Goal: Information Seeking & Learning: Learn about a topic

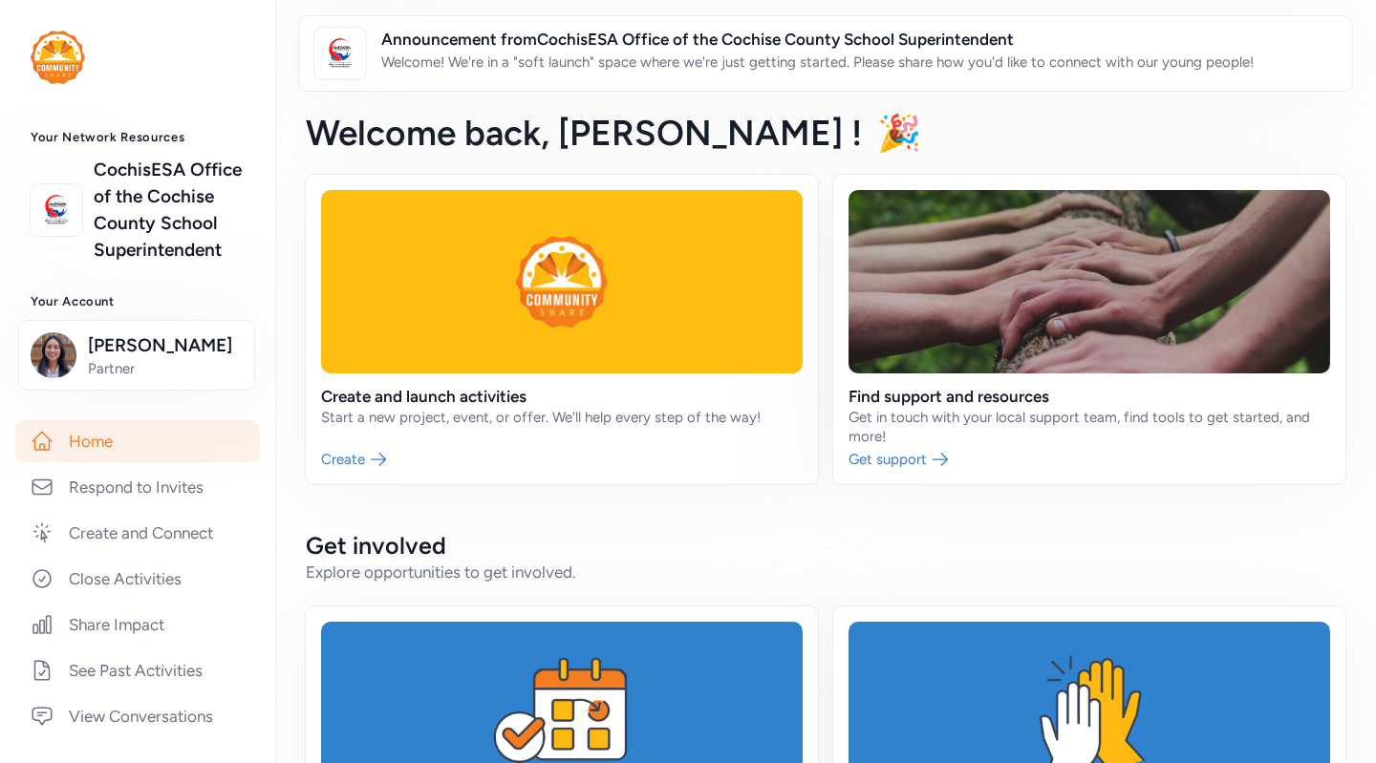
click at [134, 212] on link "CochisESA Office of the Cochise County School Superintendent" at bounding box center [169, 210] width 151 height 107
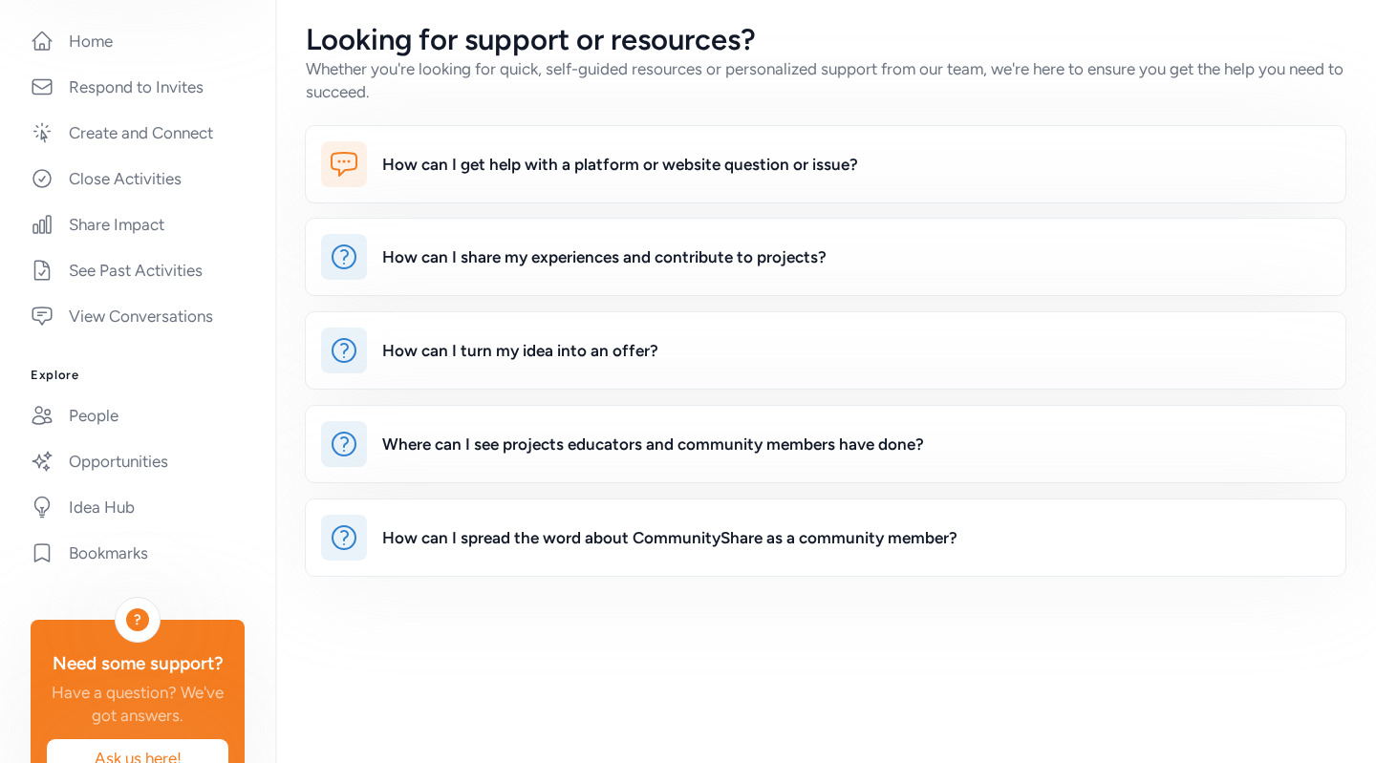
scroll to position [515, 0]
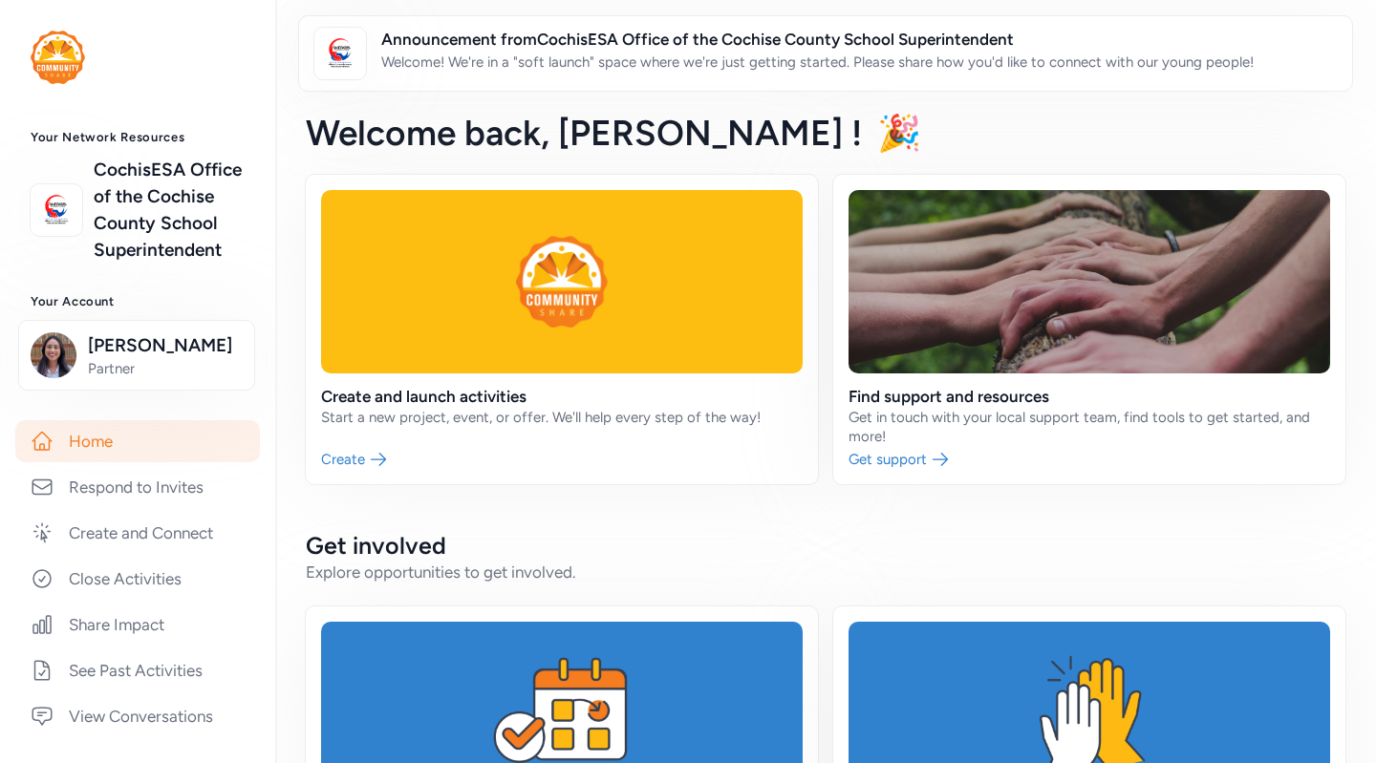
click at [800, 43] on span "Announcement from CochisESA Office of the Cochise County School Superintendent" at bounding box center [817, 39] width 872 height 23
click at [668, 42] on span "Announcement from CochisESA Office of the Cochise County School Superintendent" at bounding box center [817, 39] width 872 height 23
click at [341, 61] on img at bounding box center [340, 53] width 42 height 42
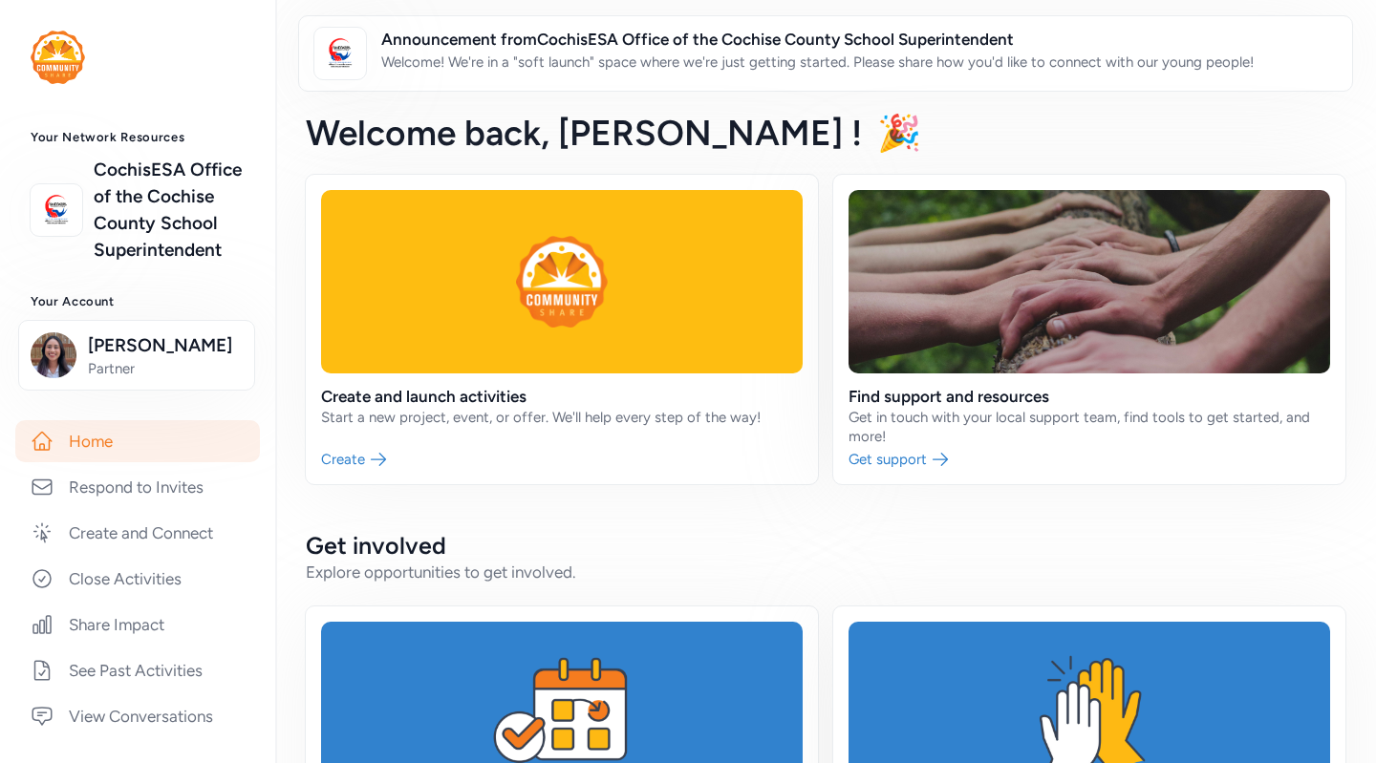
click at [503, 61] on p "Welcome! We're in a "soft launch" space where we're just getting started. Pleas…" at bounding box center [817, 62] width 872 height 23
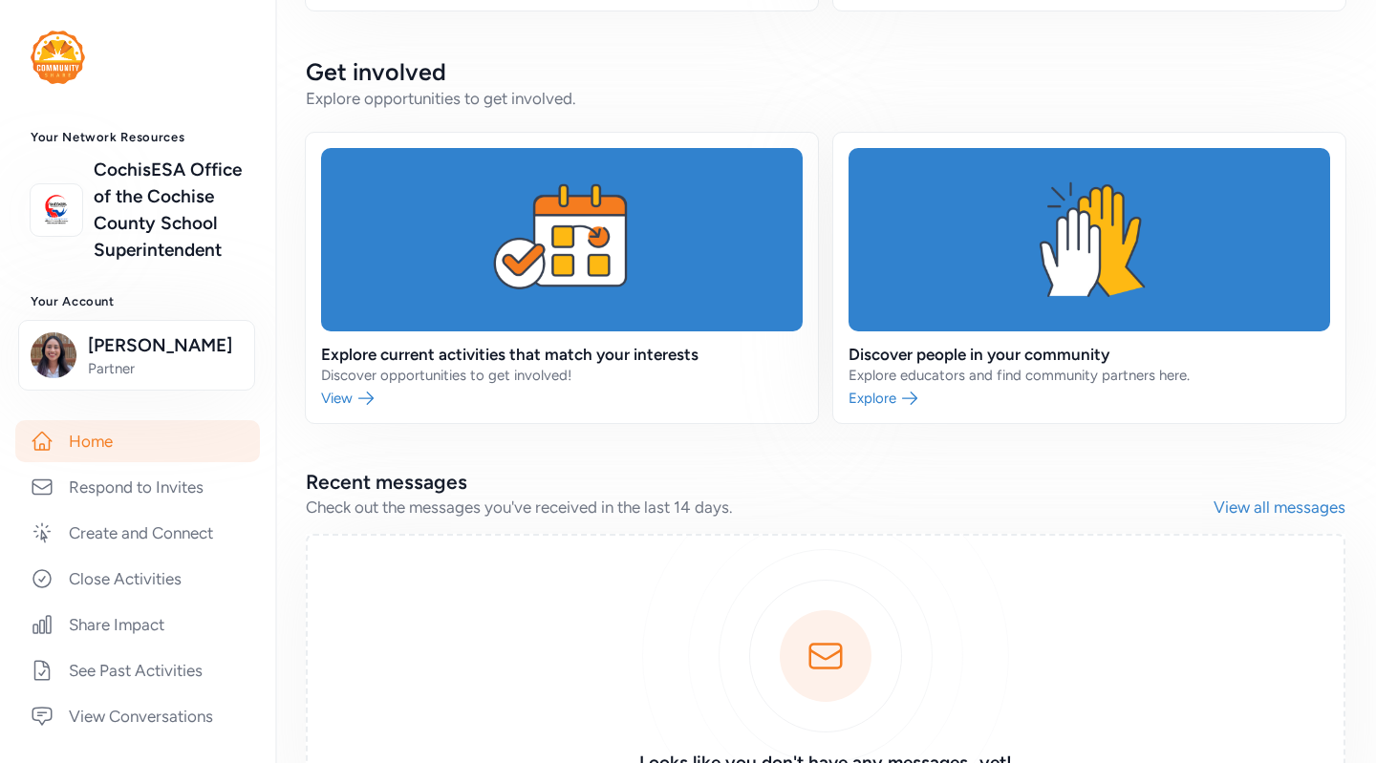
scroll to position [631, 0]
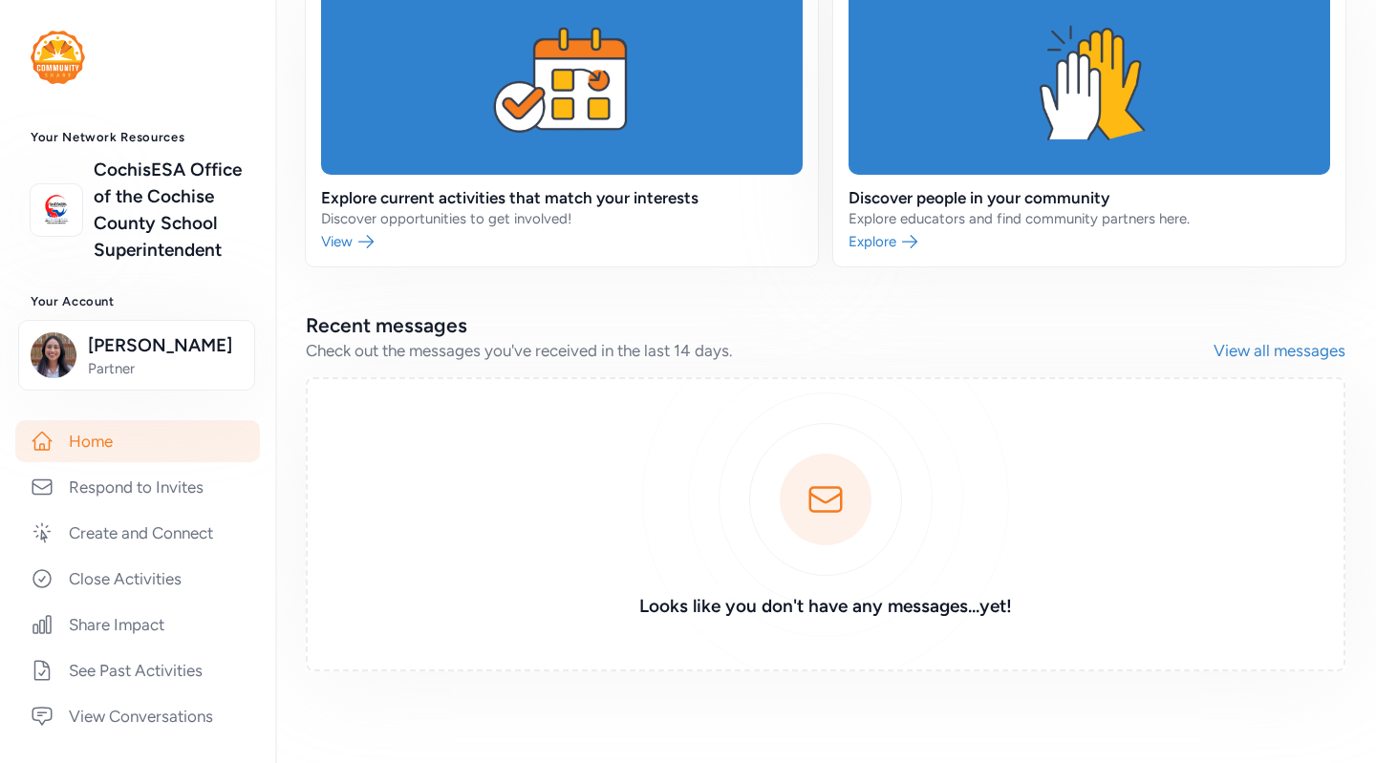
click at [168, 181] on link "CochisESA Office of the Cochise County School Superintendent" at bounding box center [169, 210] width 151 height 107
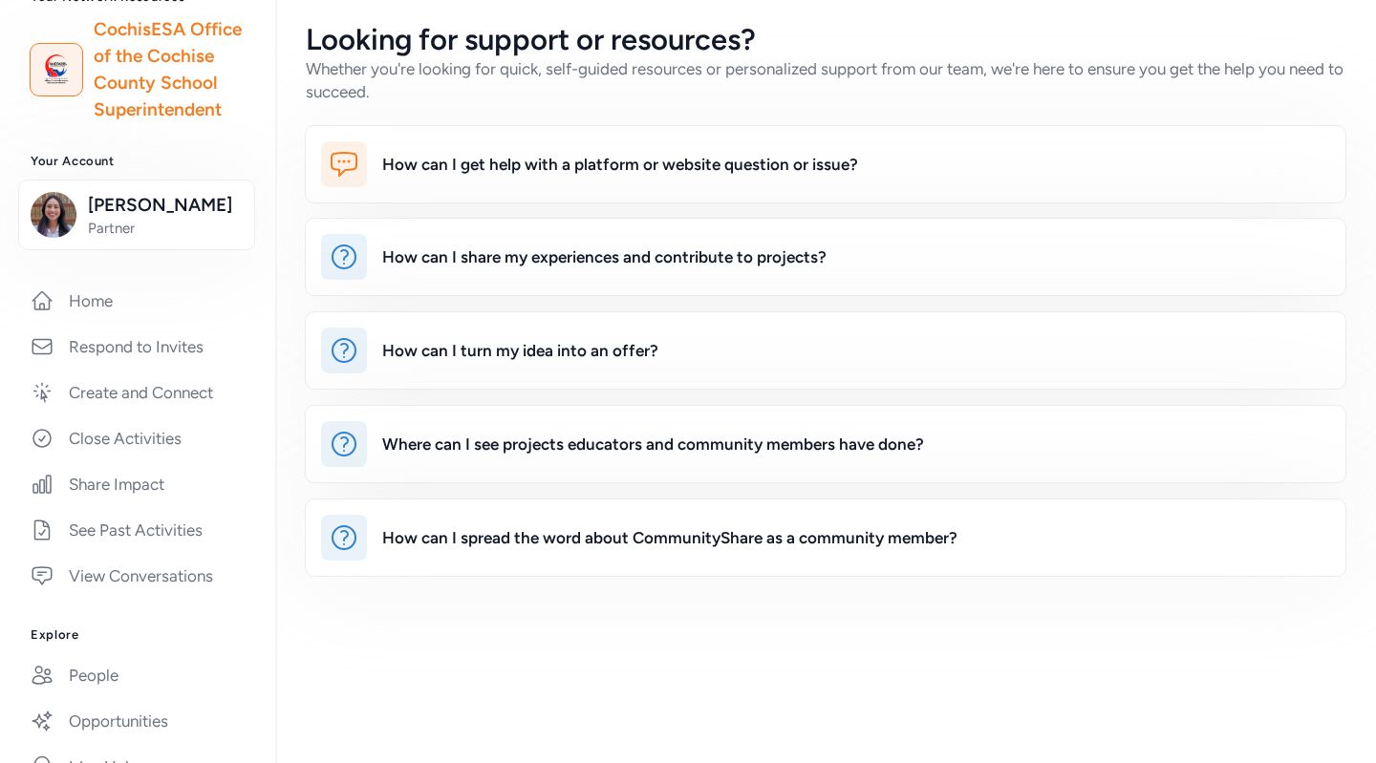
scroll to position [142, 0]
click at [161, 412] on link "Create and Connect" at bounding box center [137, 391] width 245 height 42
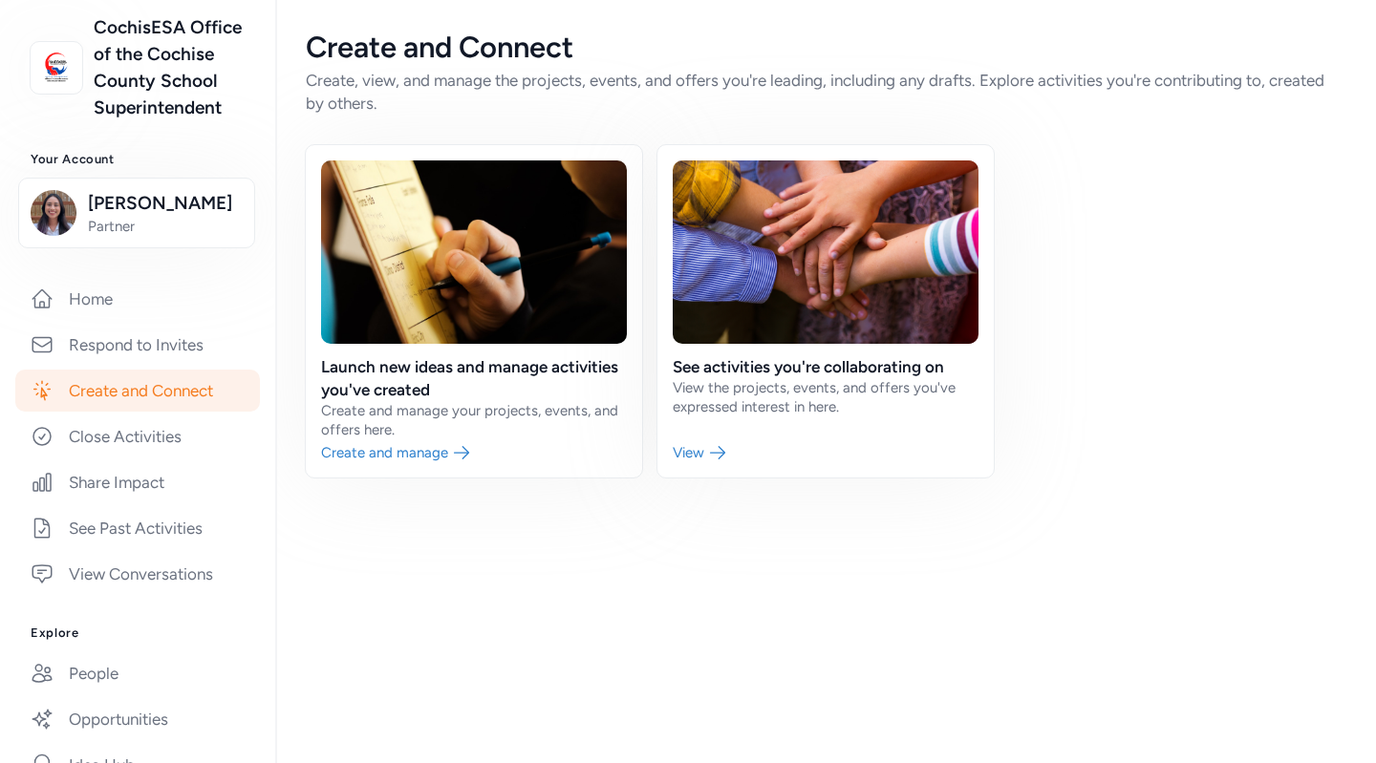
click at [163, 458] on link "Close Activities" at bounding box center [137, 437] width 245 height 42
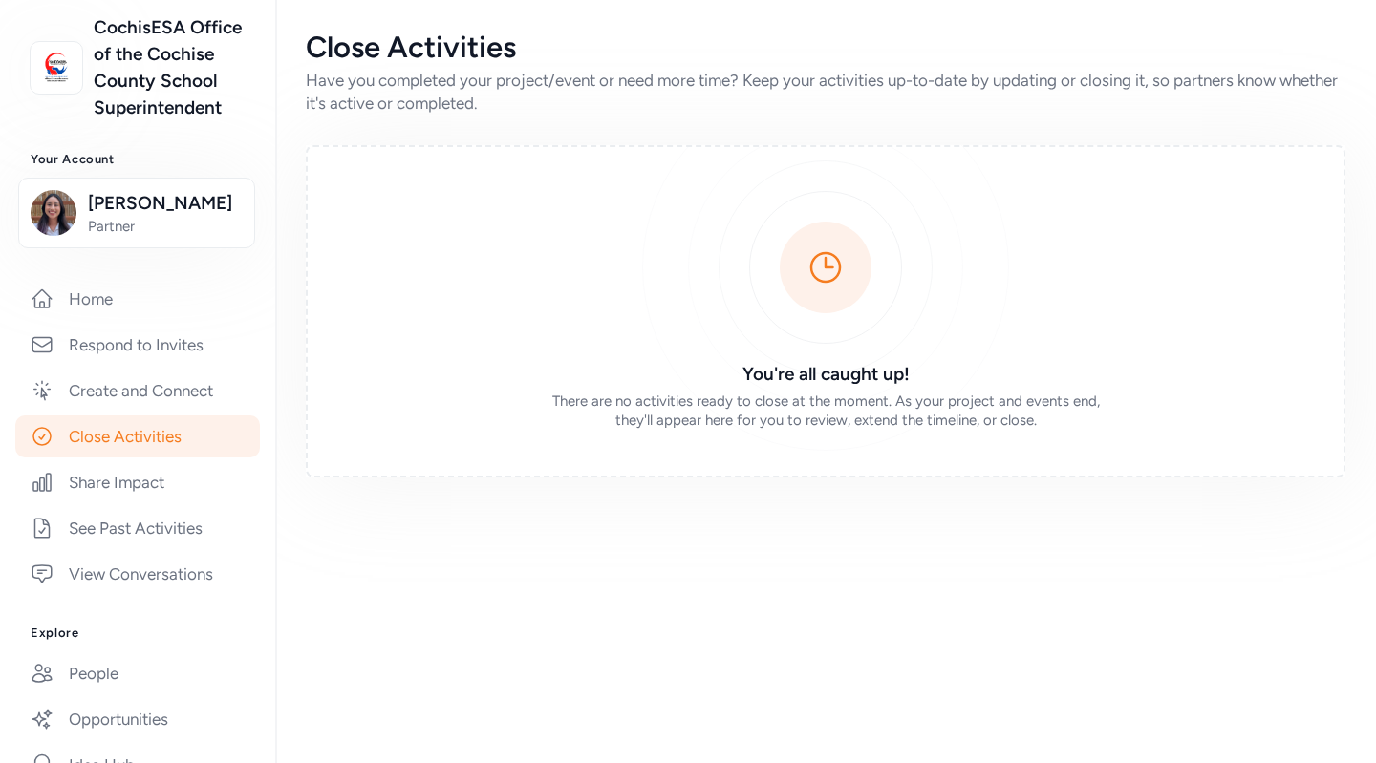
click at [168, 503] on link "Share Impact" at bounding box center [137, 482] width 245 height 42
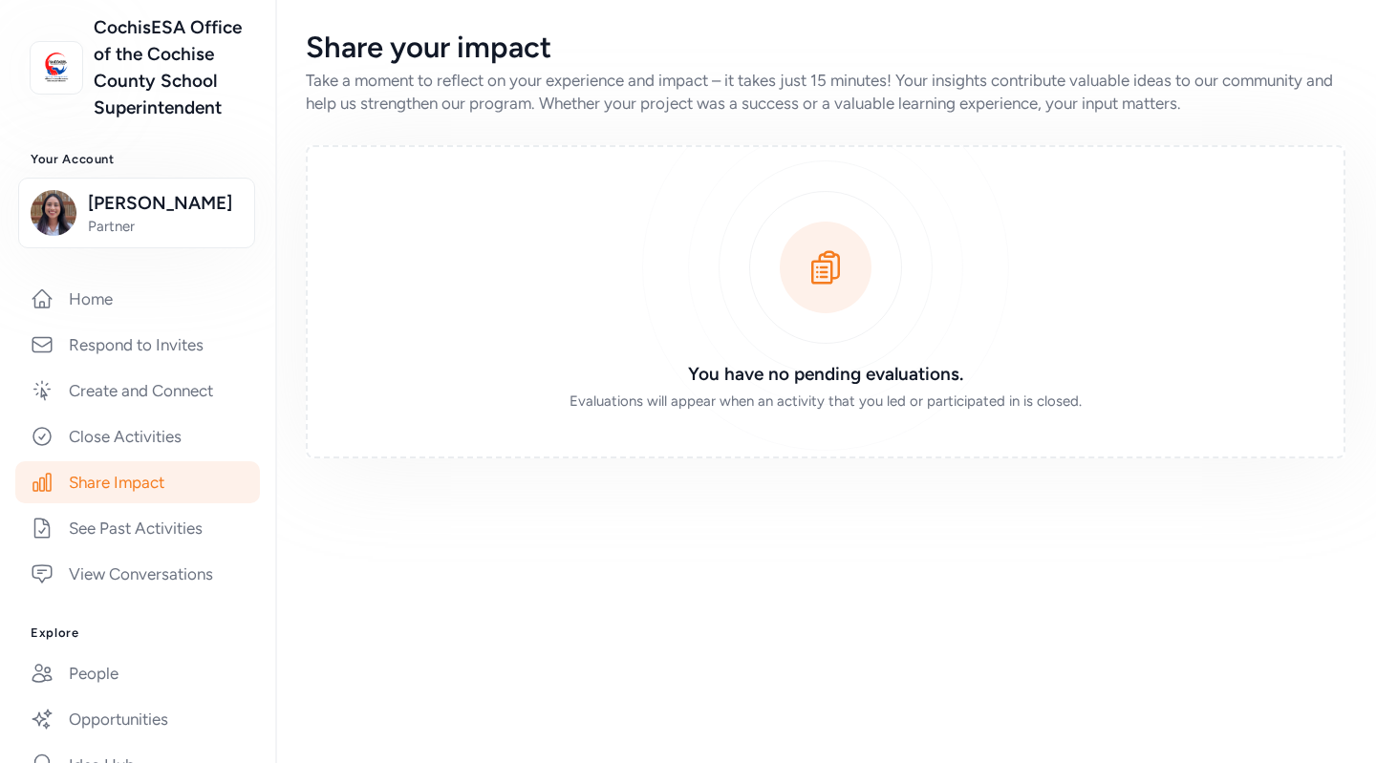
click at [173, 549] on link "See Past Activities" at bounding box center [137, 528] width 245 height 42
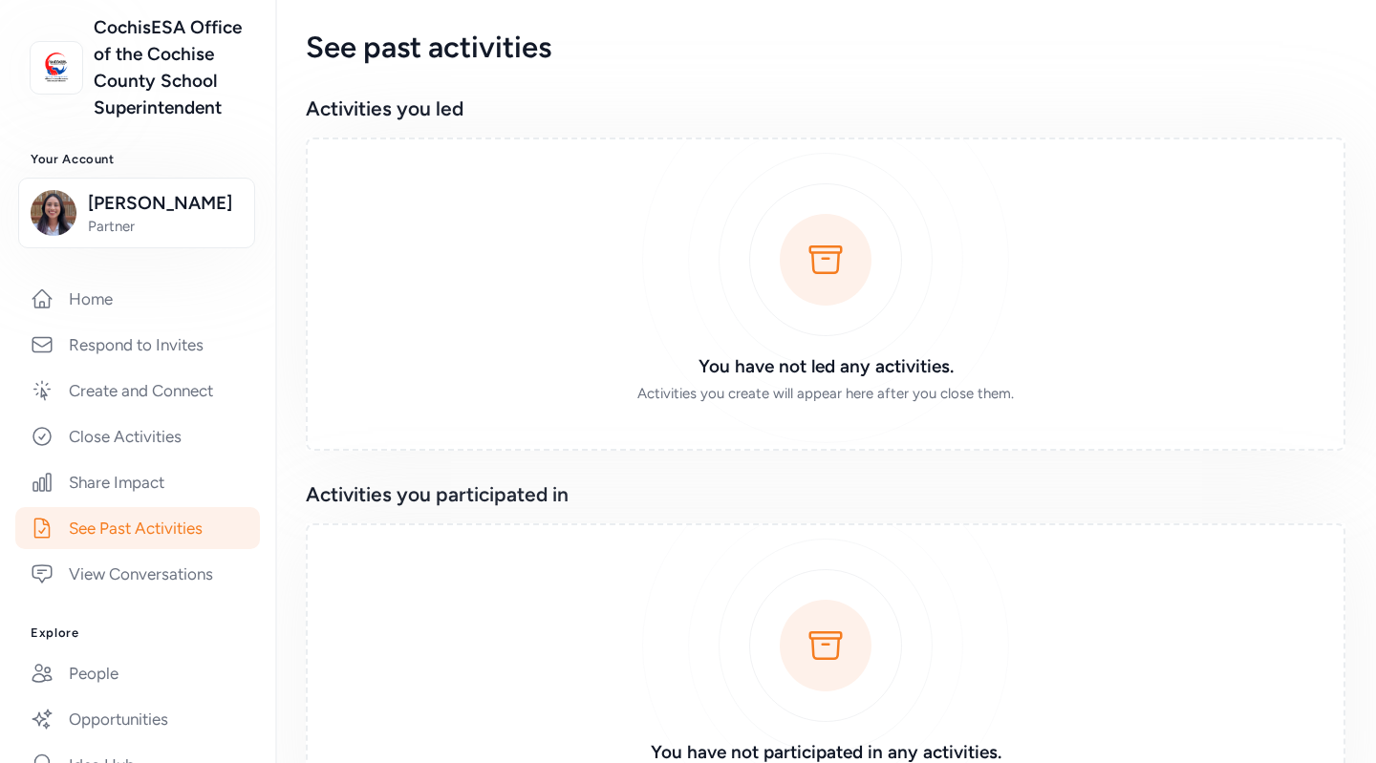
click at [182, 595] on link "View Conversations" at bounding box center [137, 574] width 245 height 42
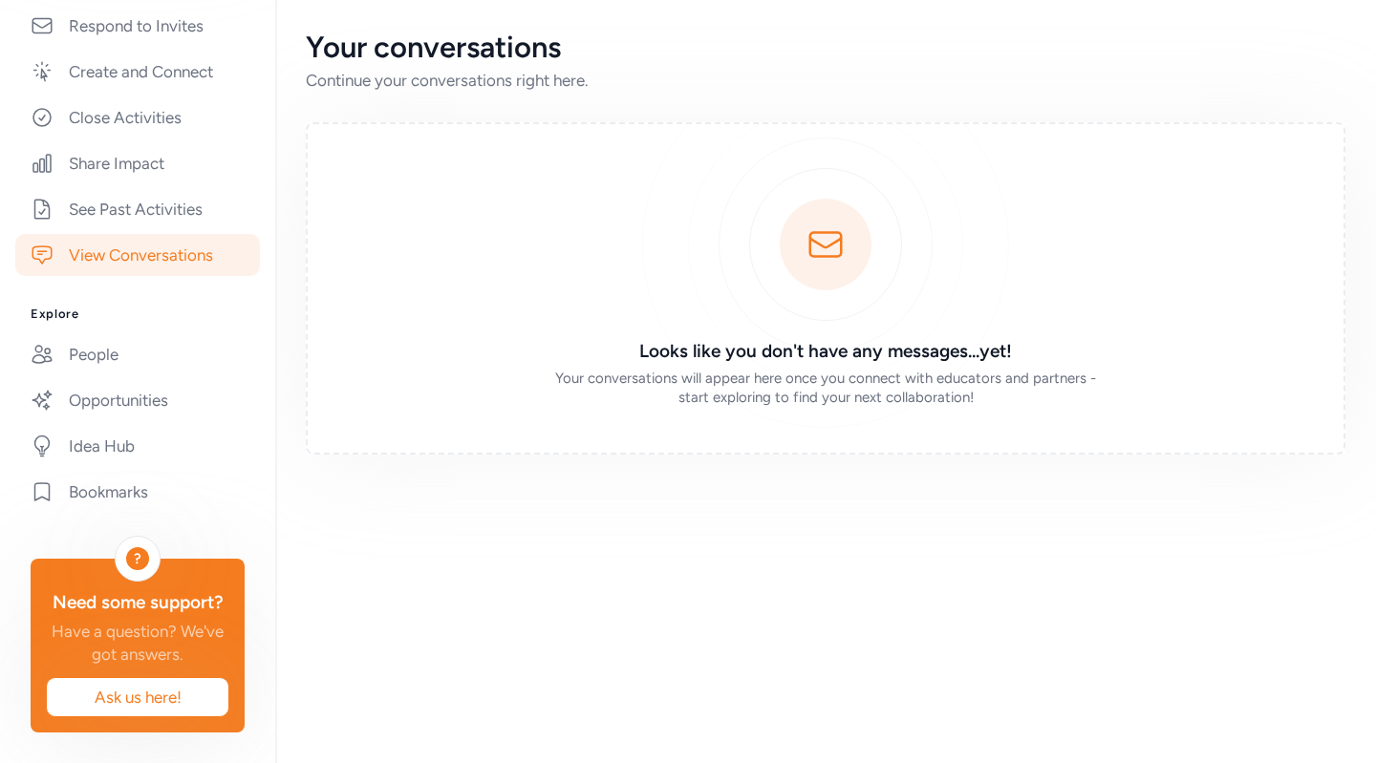
scroll to position [478, 0]
click at [118, 359] on link "People" at bounding box center [137, 354] width 245 height 42
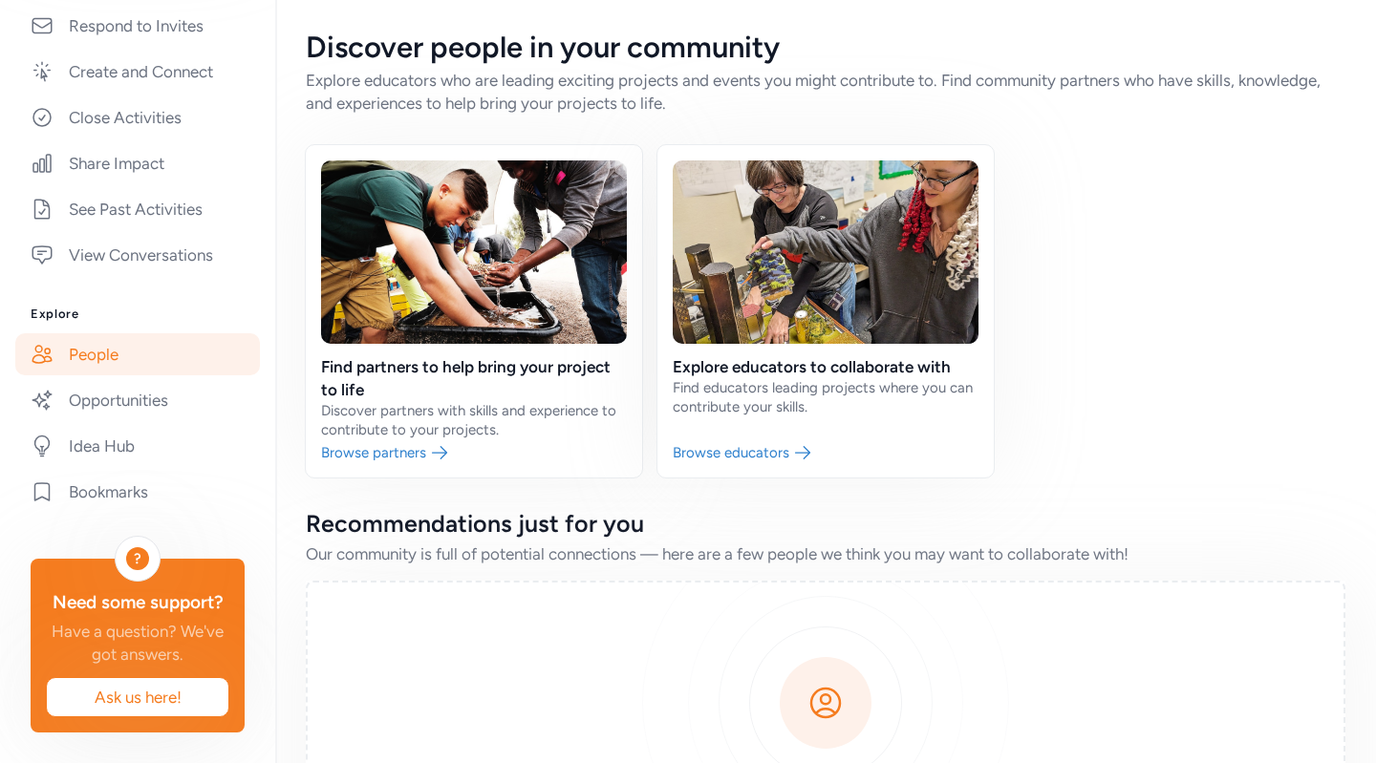
click at [136, 413] on link "Opportunities" at bounding box center [137, 400] width 245 height 42
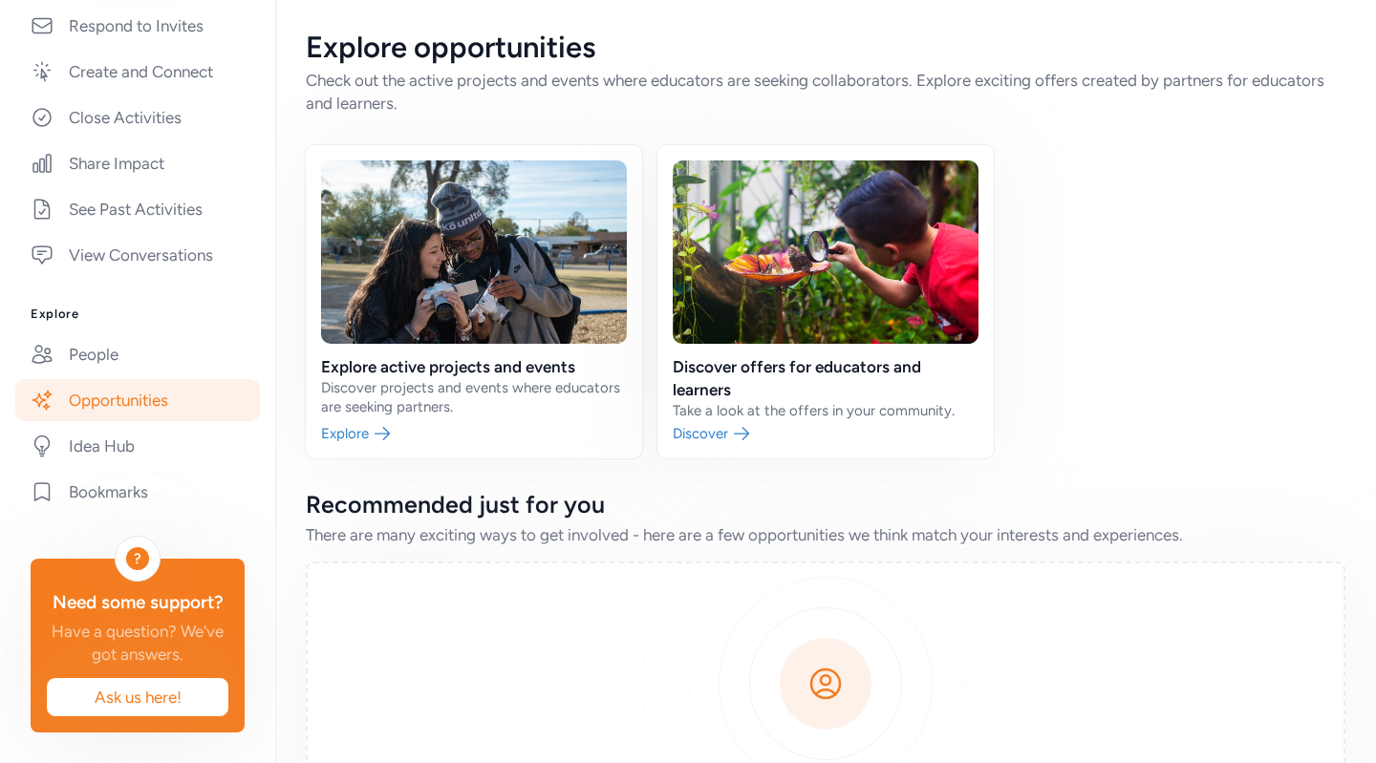
click at [135, 467] on link "Idea Hub" at bounding box center [137, 446] width 245 height 42
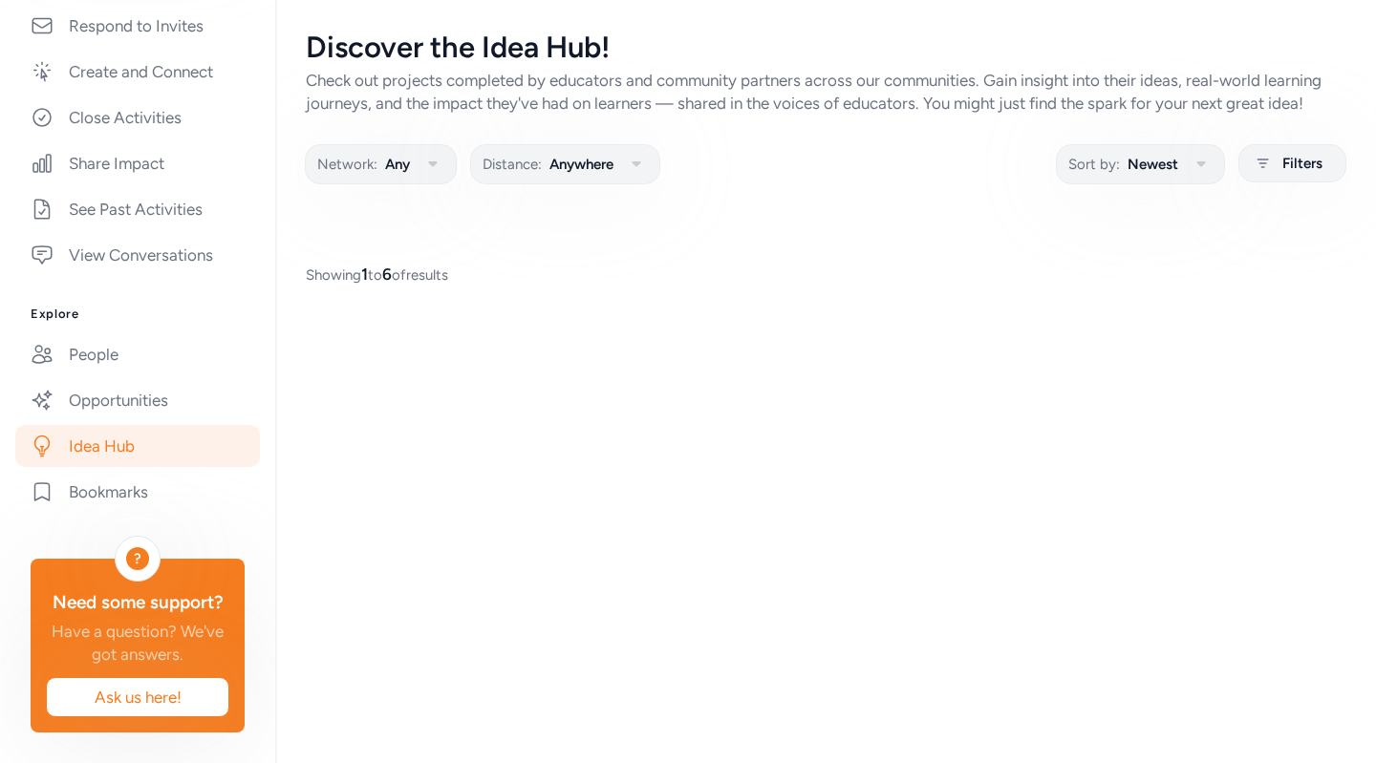
click at [135, 467] on link "Idea Hub" at bounding box center [137, 446] width 245 height 42
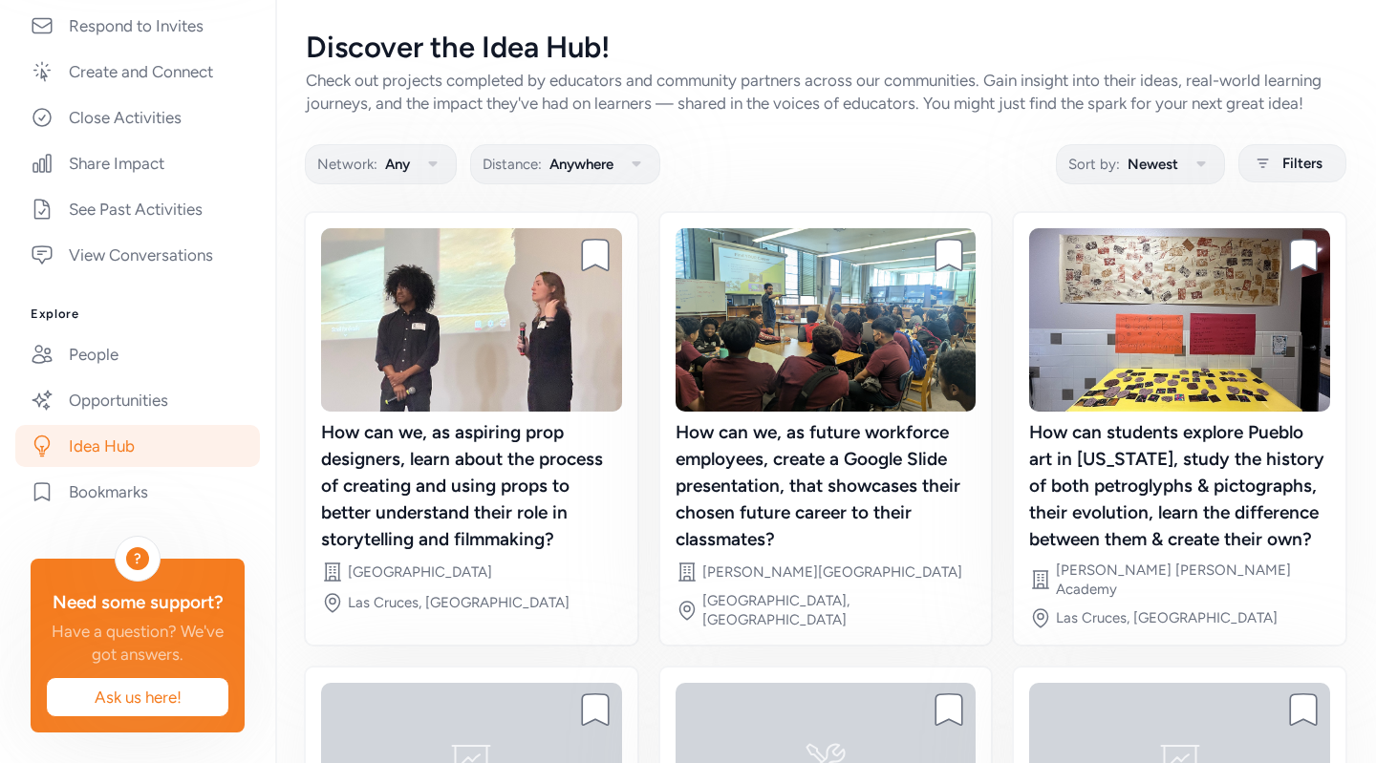
click at [142, 507] on link "Bookmarks" at bounding box center [137, 492] width 245 height 42
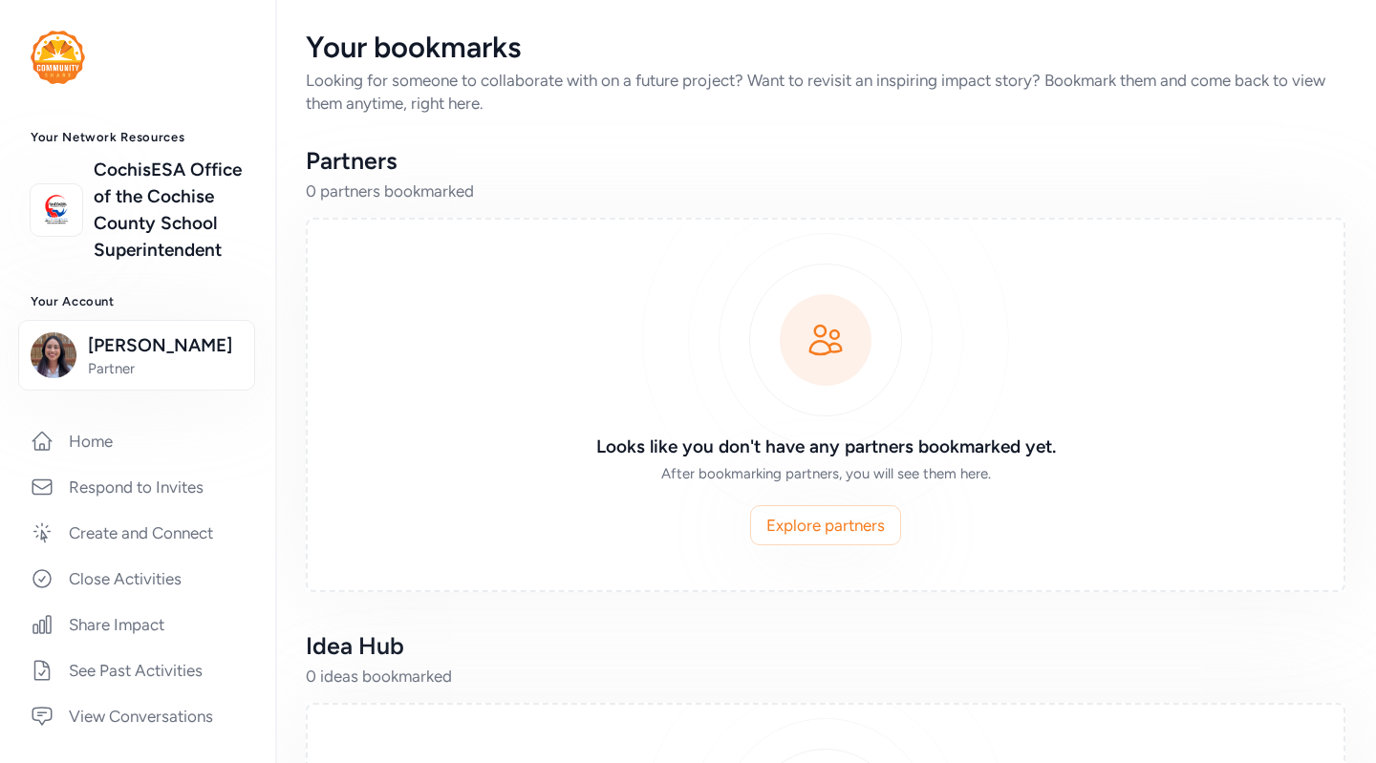
click at [121, 202] on link "CochisESA Office of the Cochise County School Superintendent" at bounding box center [169, 210] width 151 height 107
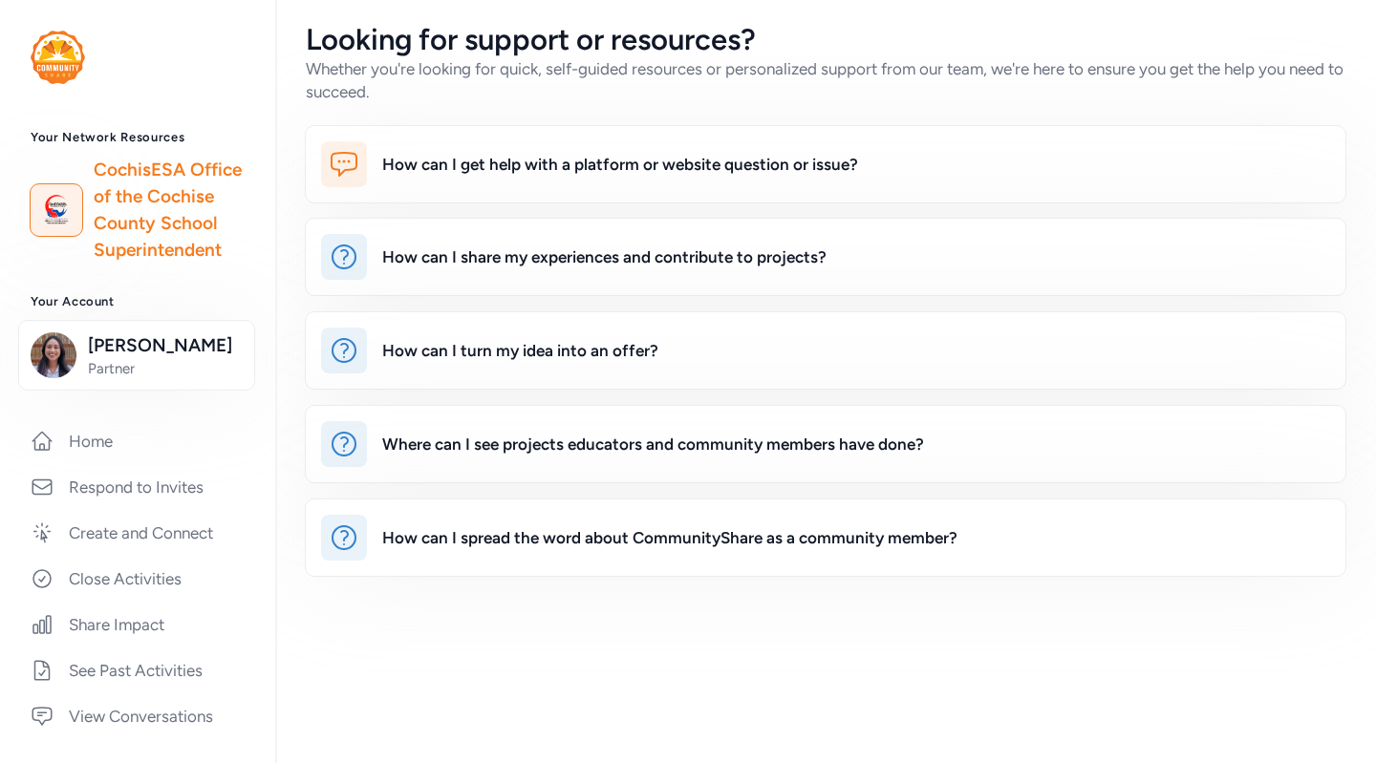
click at [97, 146] on div "Your Network Resources CochisESA Office of the Cochise County School Superinten…" at bounding box center [137, 197] width 275 height 134
click at [121, 462] on link "Home" at bounding box center [137, 441] width 245 height 42
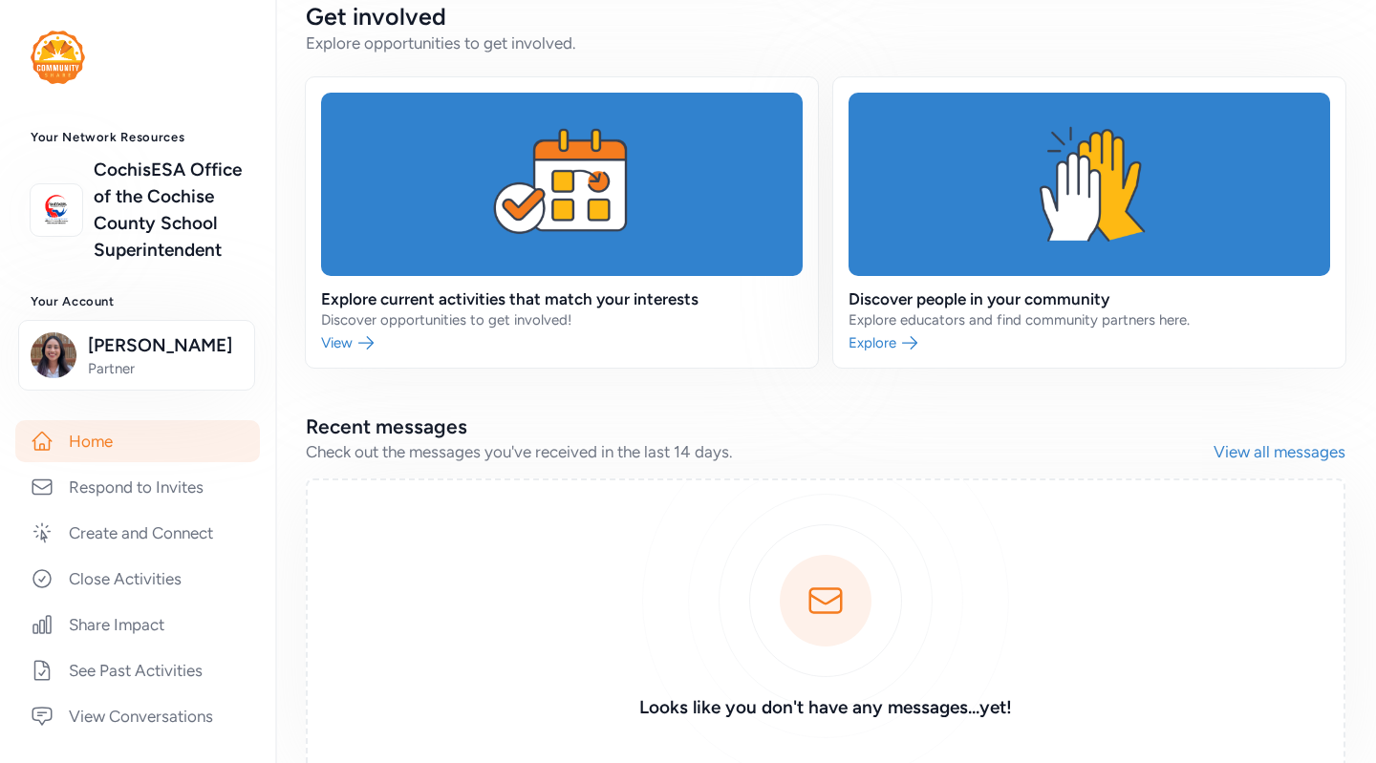
scroll to position [530, 0]
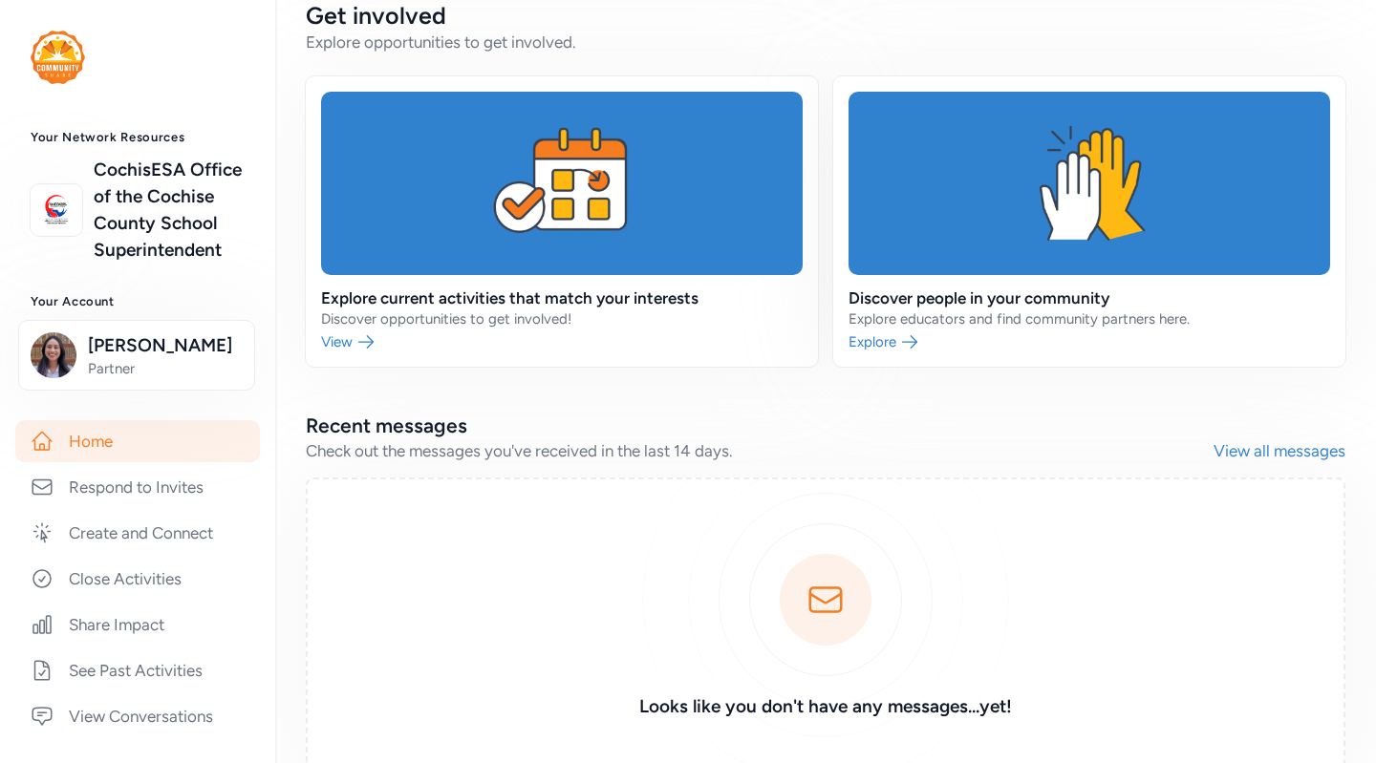
click at [887, 347] on link at bounding box center [1089, 221] width 512 height 290
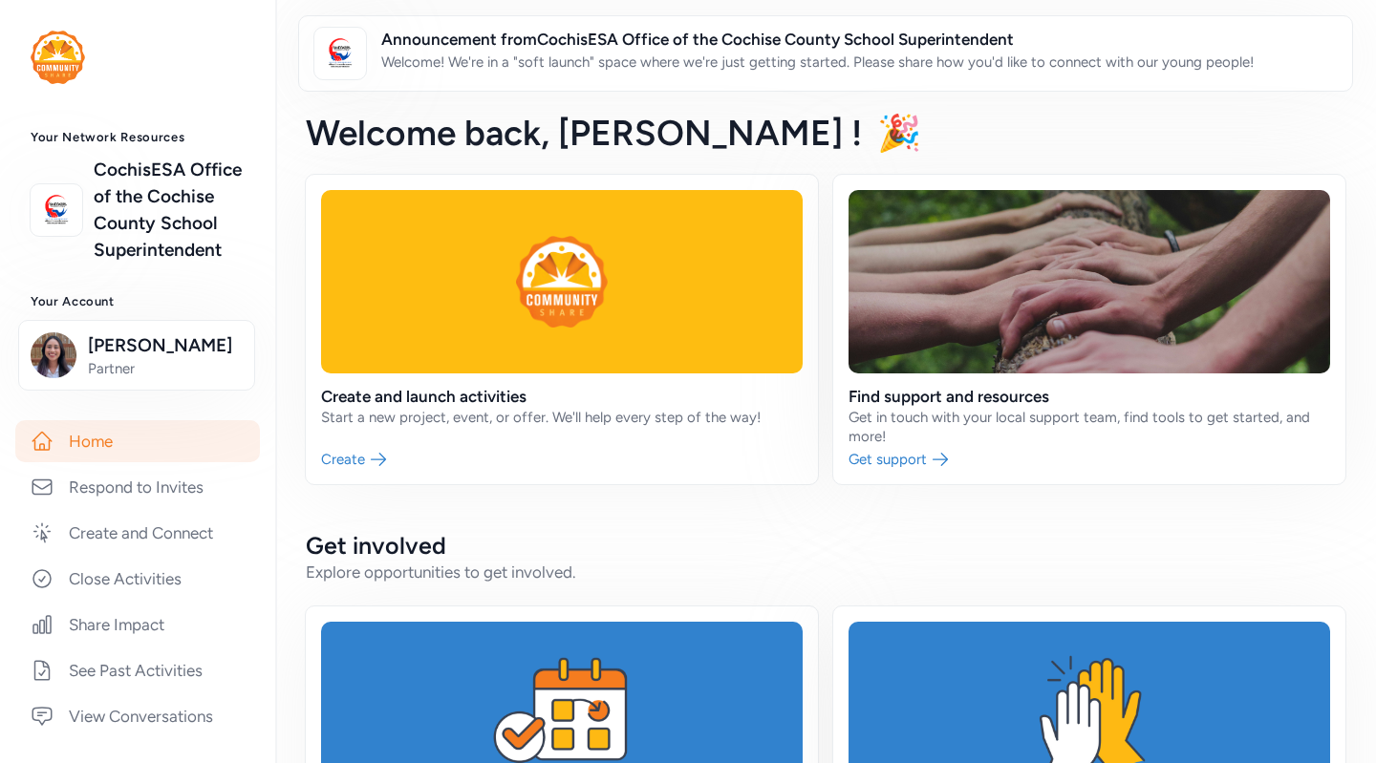
click at [144, 199] on link "CochisESA Office of the Cochise County School Superintendent" at bounding box center [169, 210] width 151 height 107
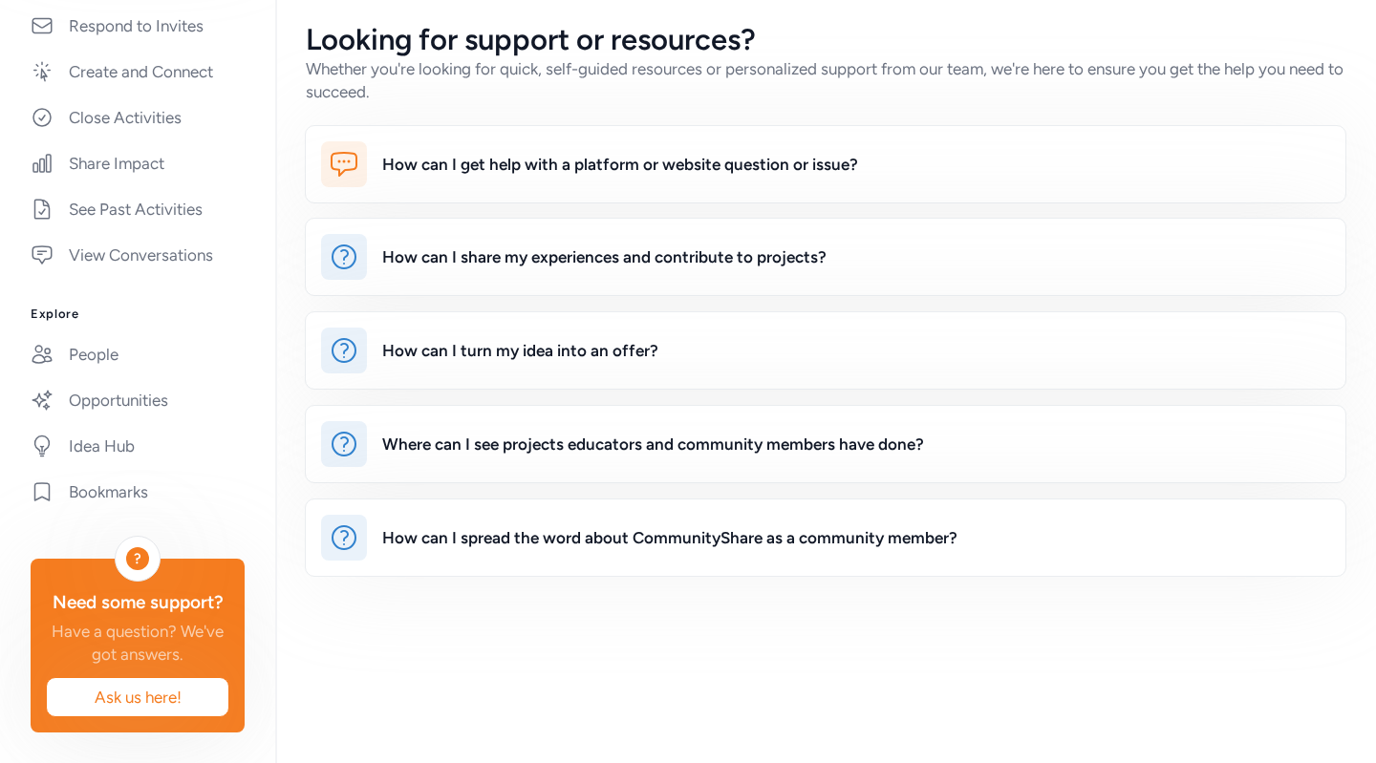
scroll to position [490, 0]
click at [110, 360] on link "People" at bounding box center [137, 354] width 245 height 42
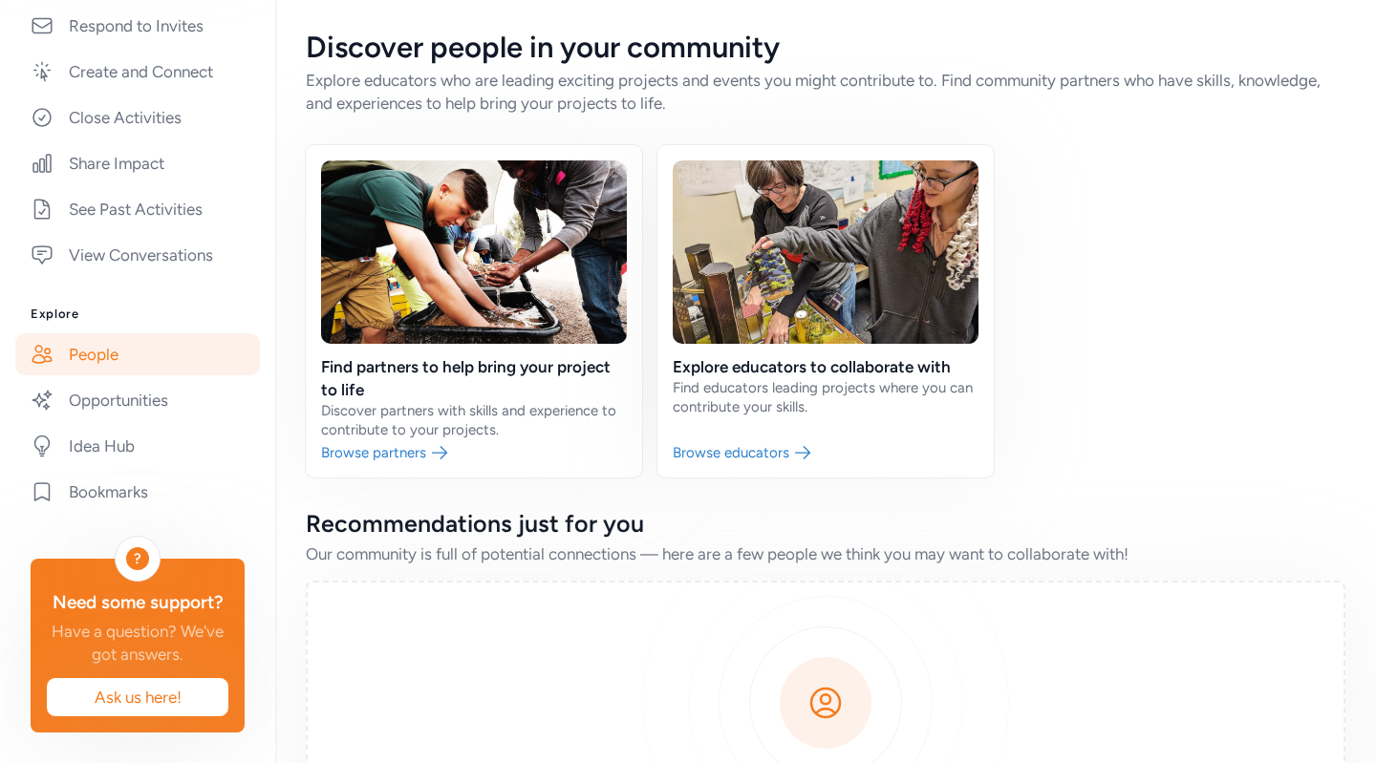
click at [455, 458] on link at bounding box center [474, 311] width 336 height 332
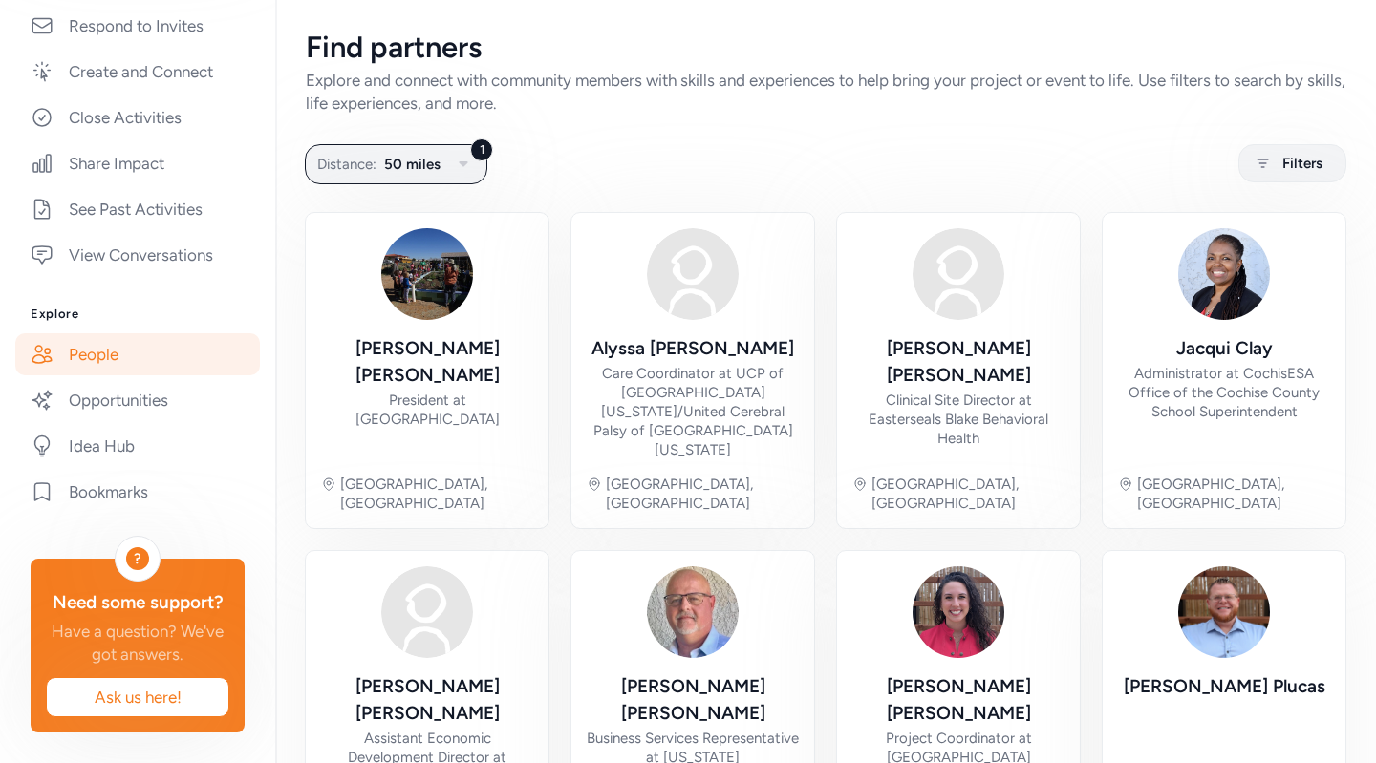
click at [153, 349] on link "People" at bounding box center [137, 354] width 245 height 42
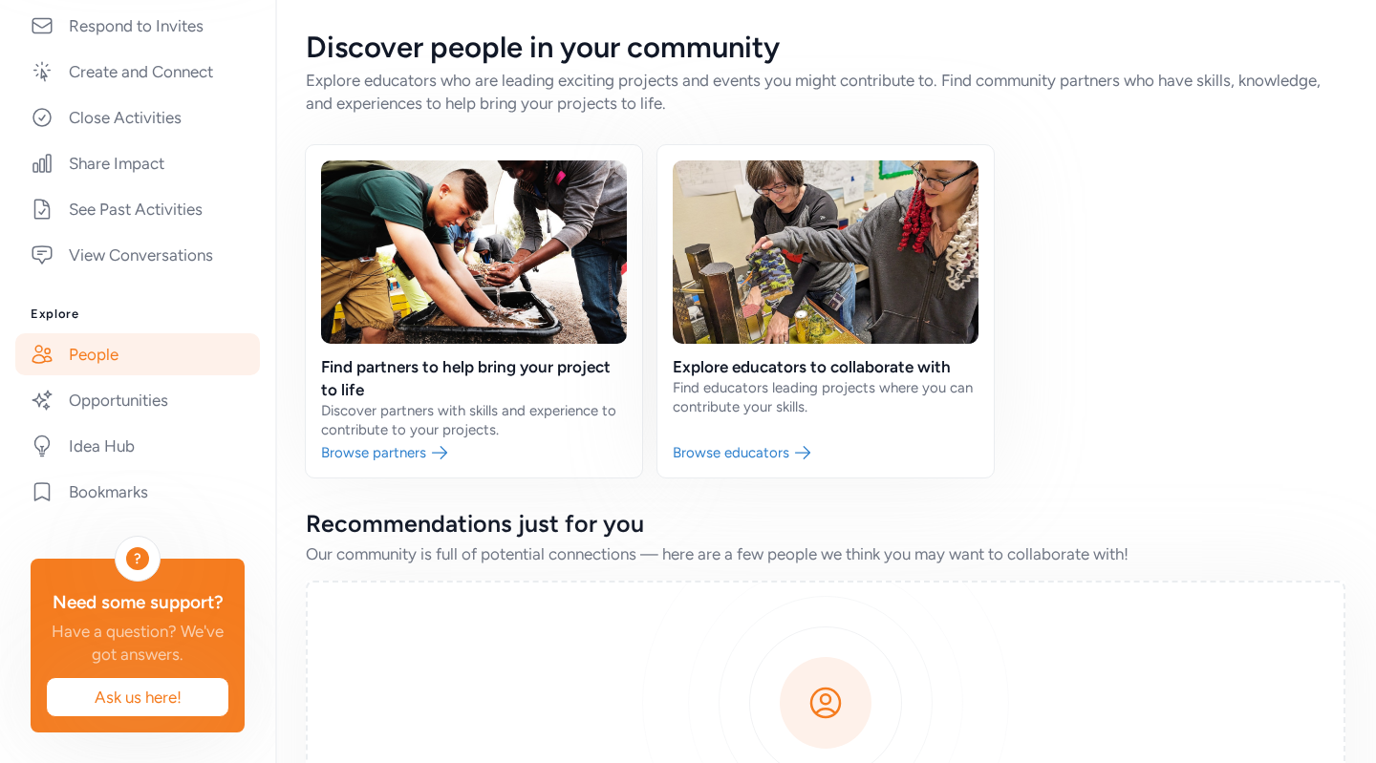
click at [762, 457] on link at bounding box center [825, 311] width 336 height 332
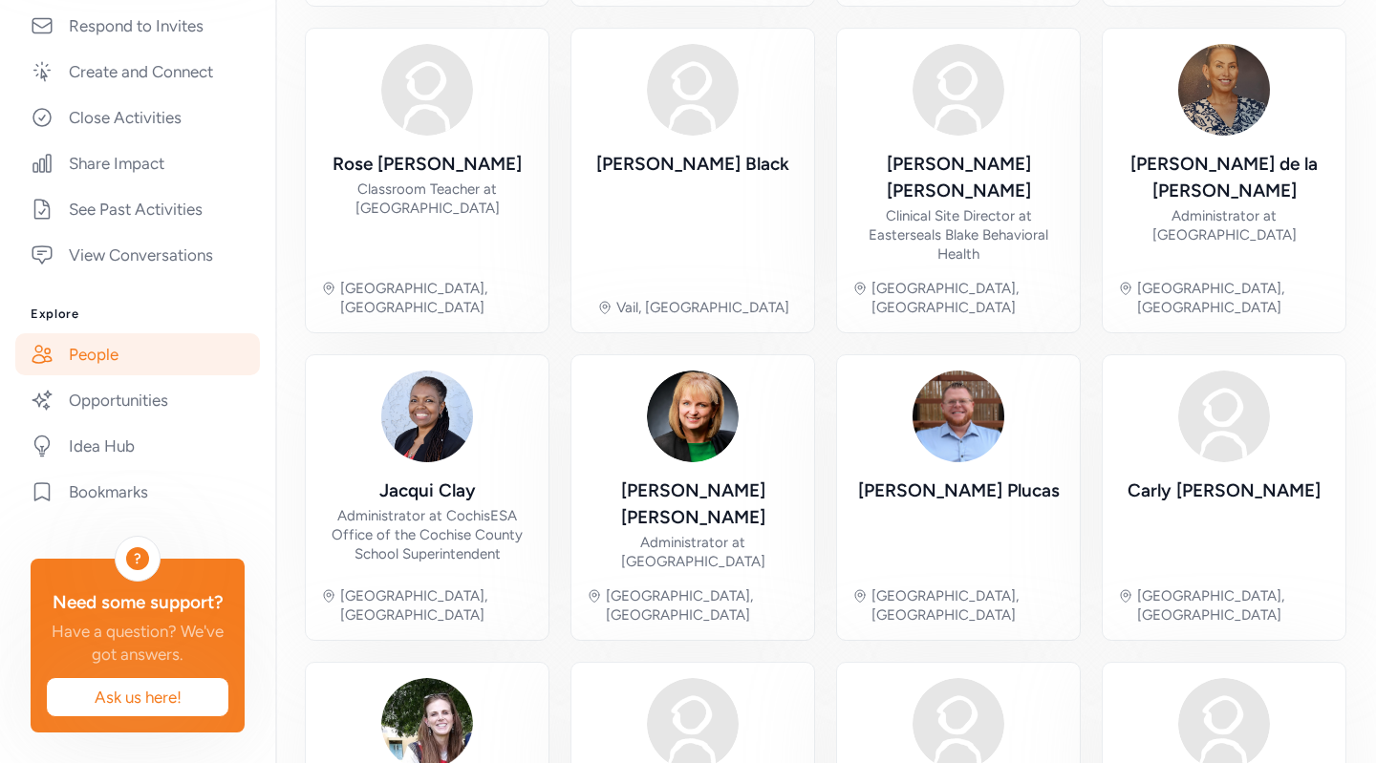
scroll to position [646, 0]
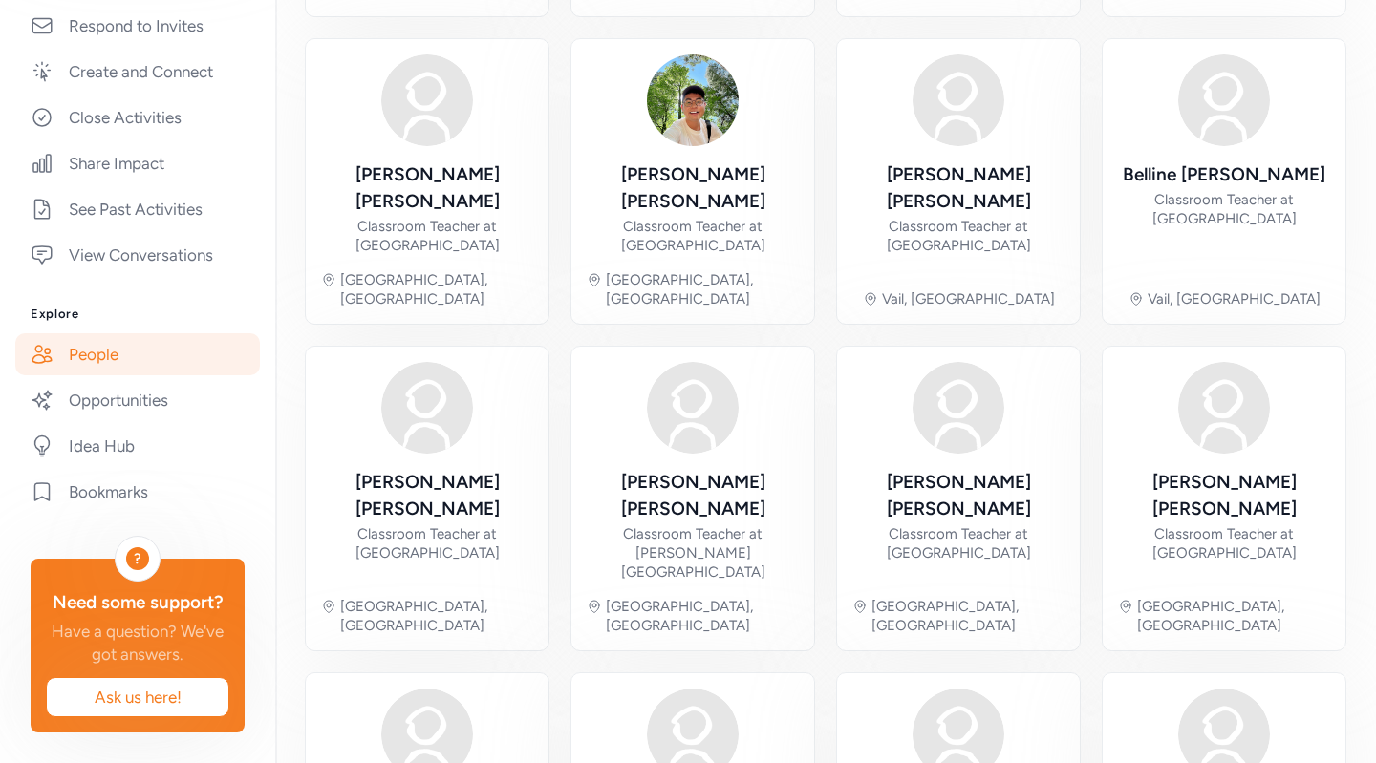
scroll to position [550, 0]
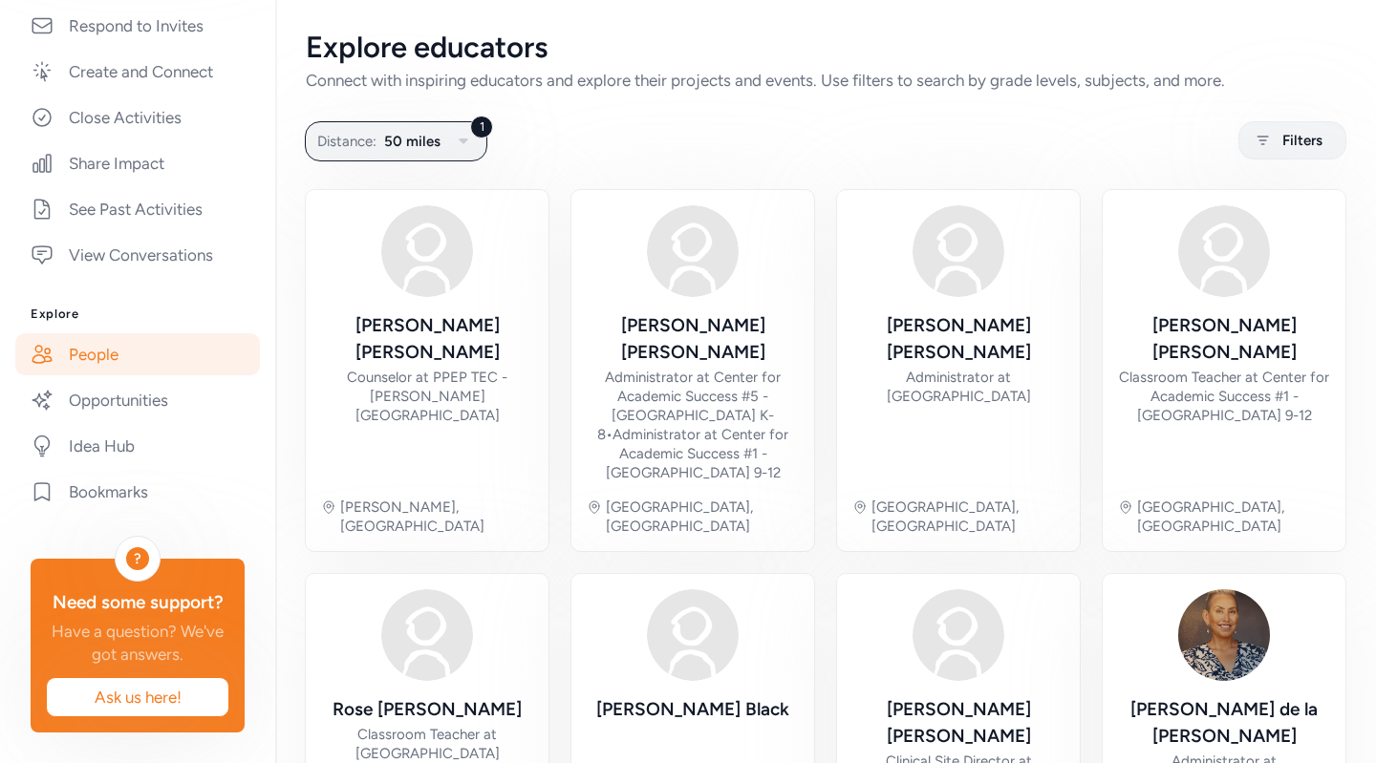
click at [441, 157] on button "1 Distance: 50 miles" at bounding box center [396, 141] width 182 height 40
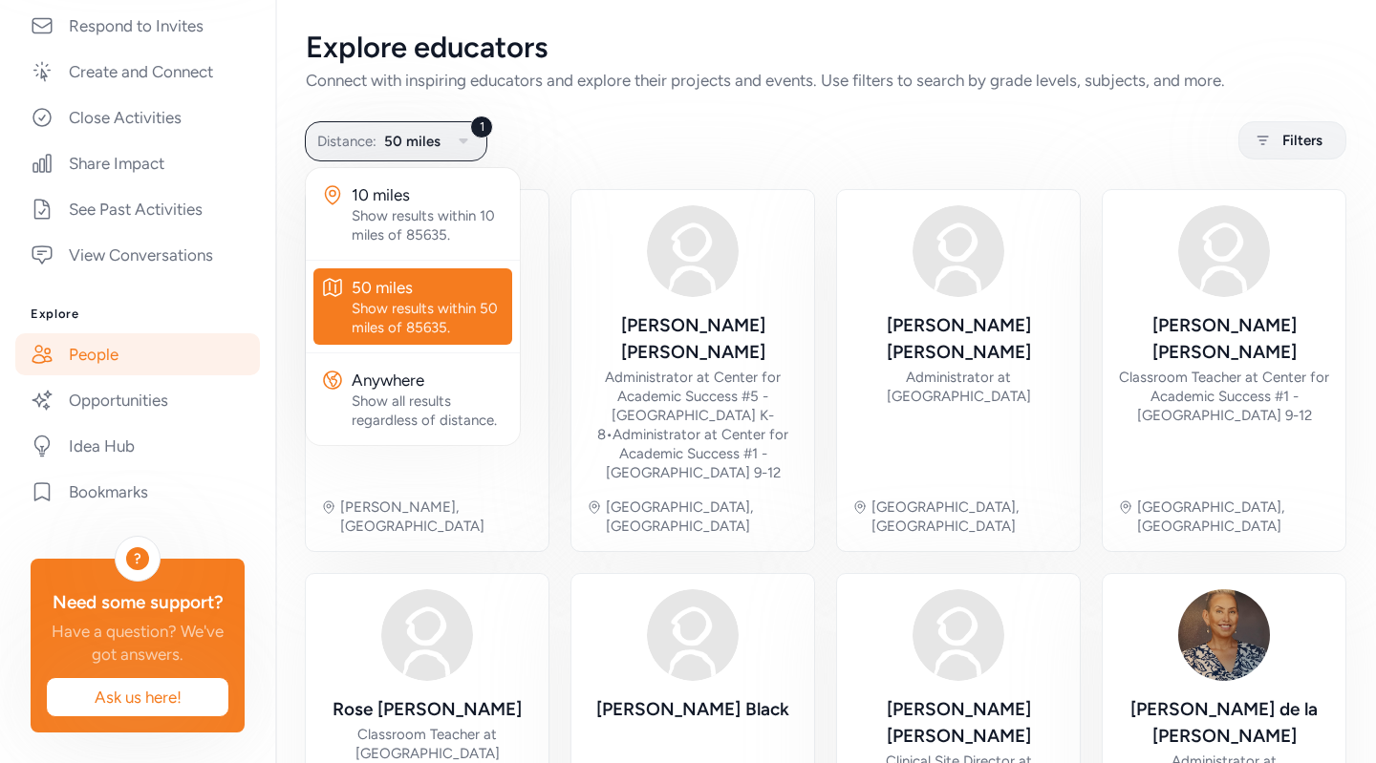
click at [439, 327] on div "Show results within 50 miles of 85635." at bounding box center [428, 318] width 153 height 38
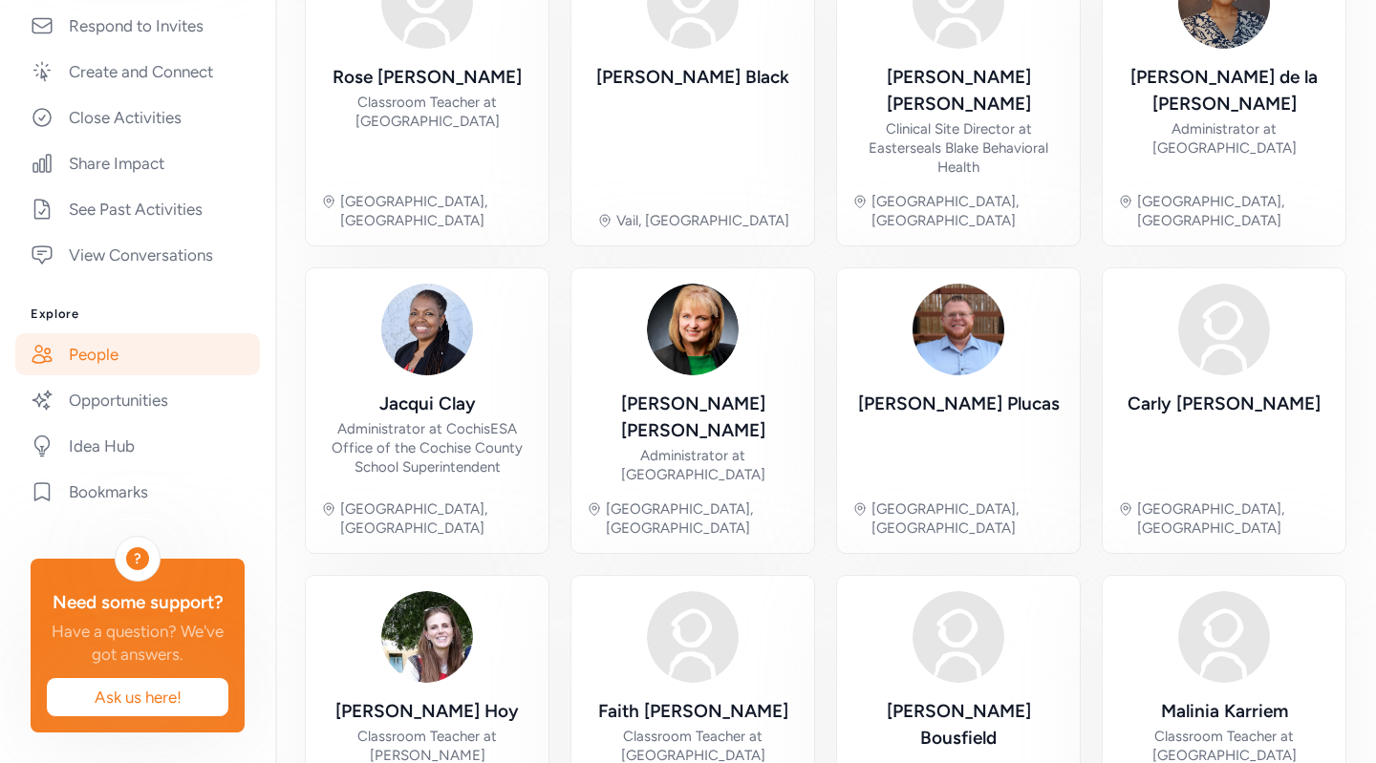
scroll to position [646, 0]
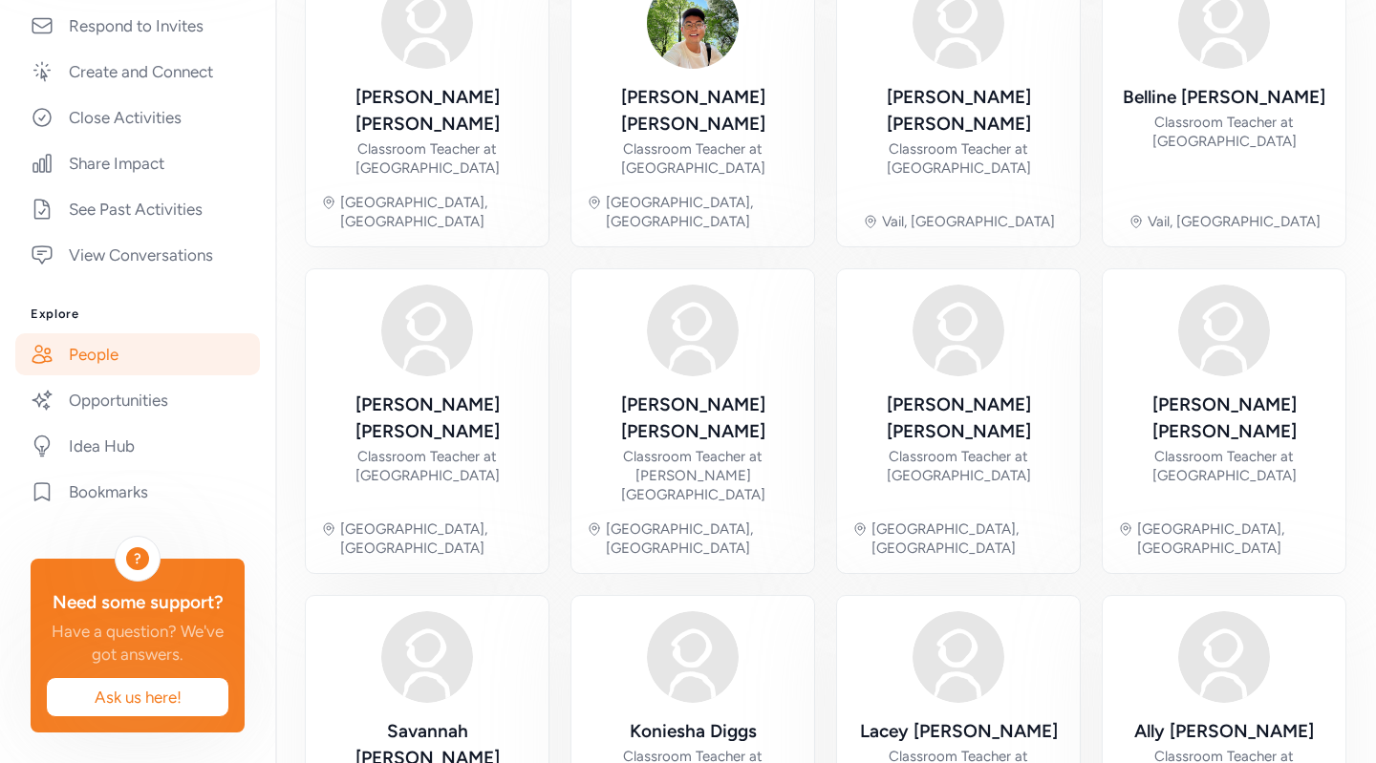
scroll to position [550, 0]
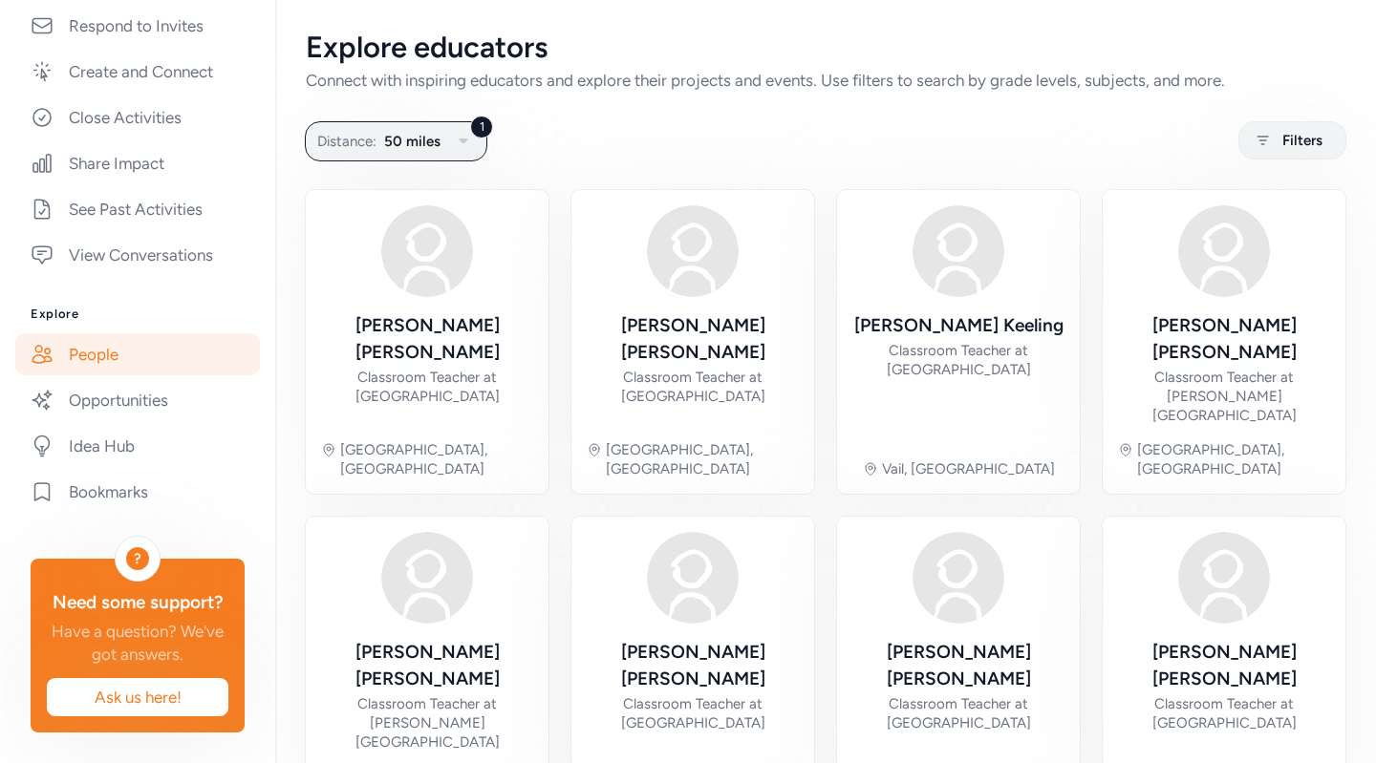
click at [1292, 145] on span "Filters" at bounding box center [1302, 140] width 40 height 23
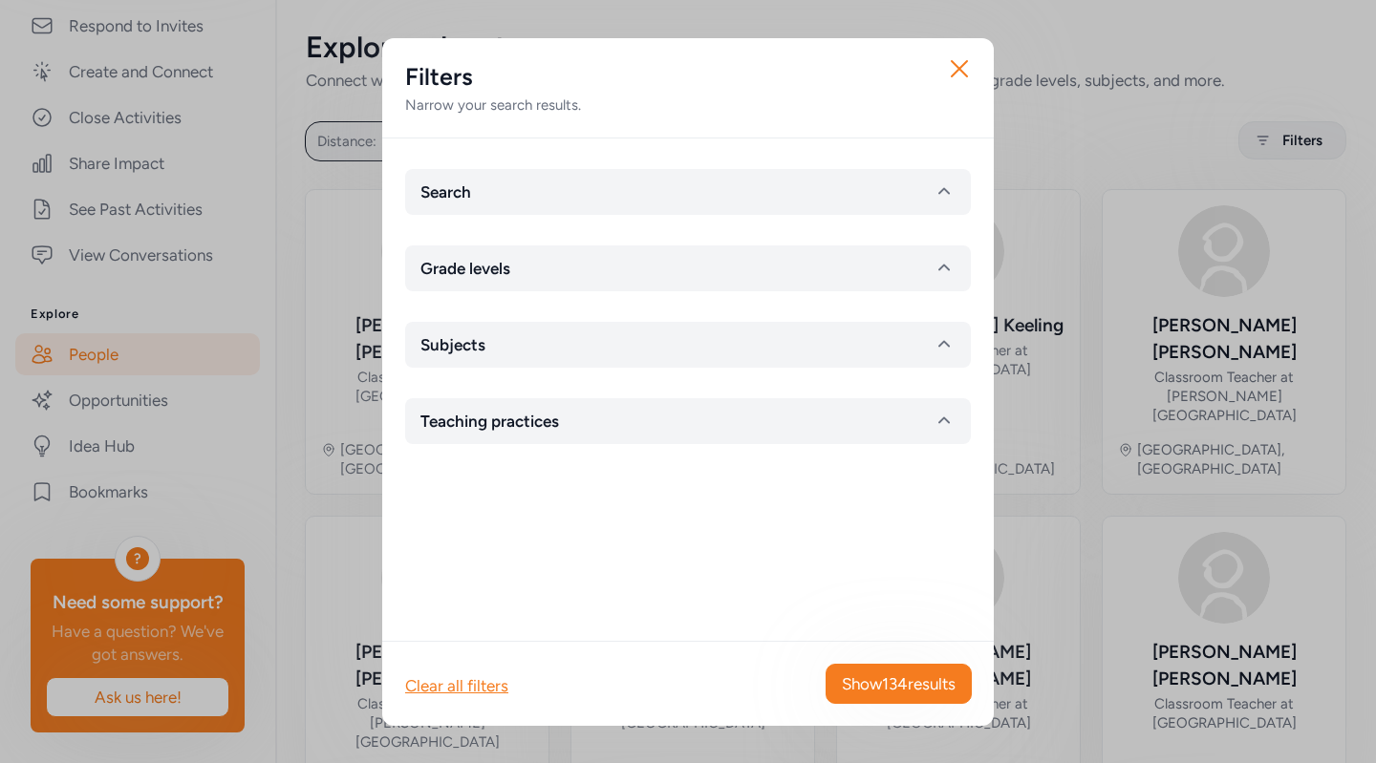
click at [848, 187] on button "Search" at bounding box center [688, 192] width 566 height 46
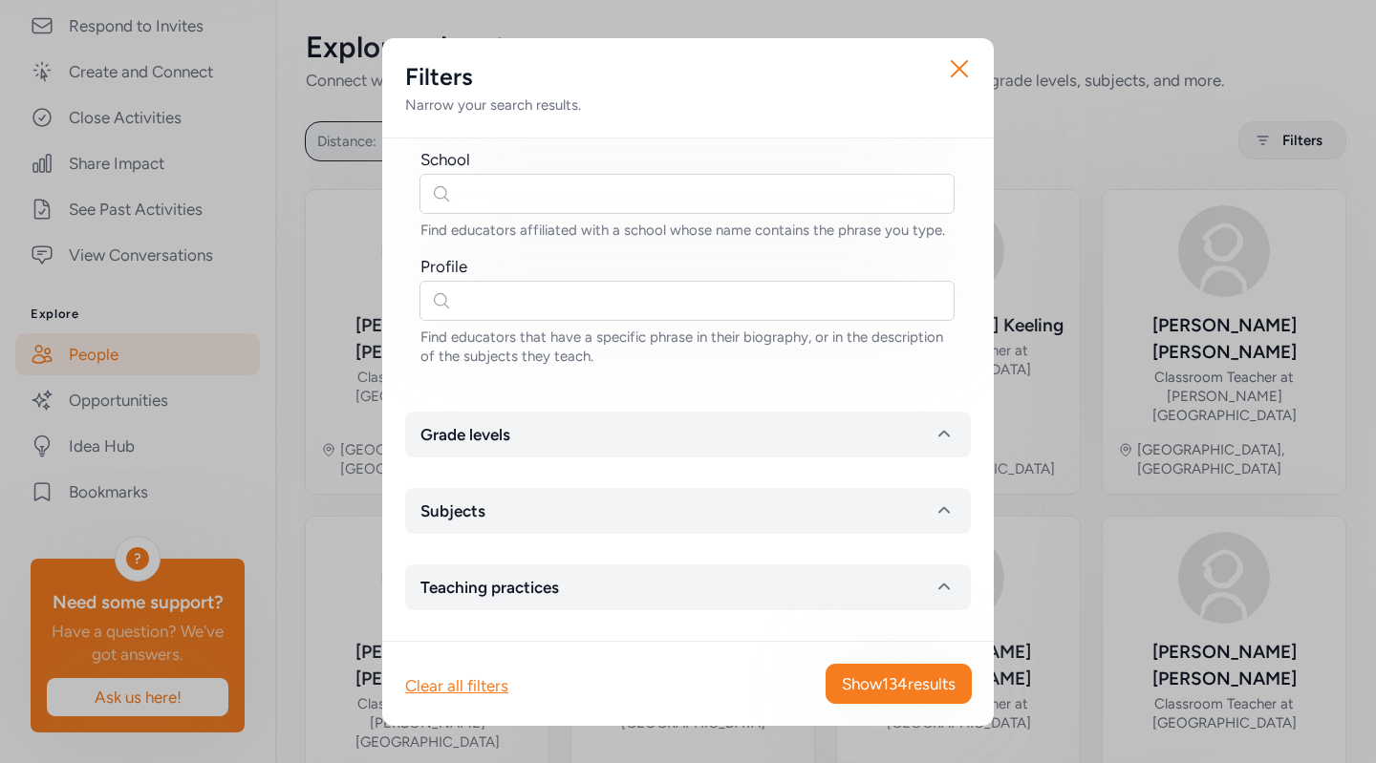
scroll to position [208, 0]
click at [779, 515] on button "Subjects" at bounding box center [688, 511] width 566 height 46
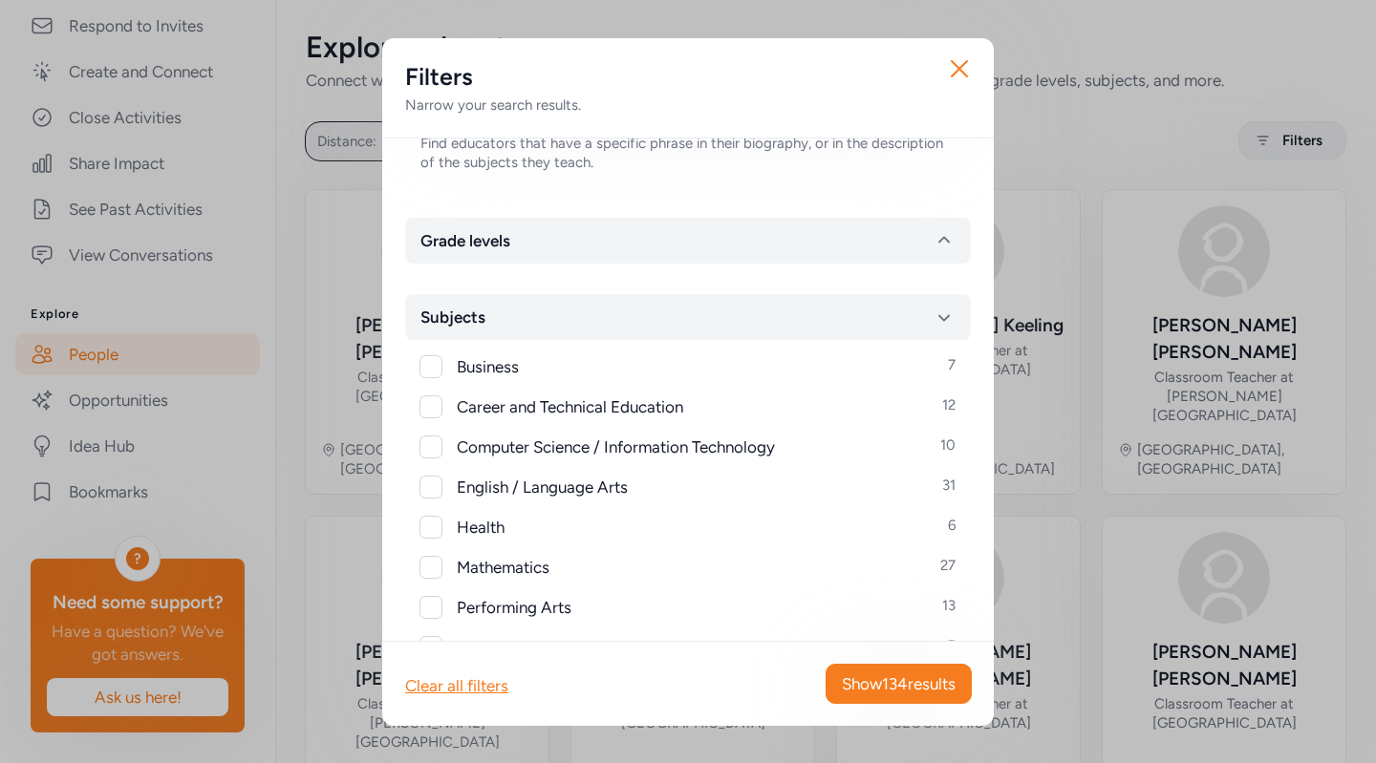
scroll to position [385, 0]
click at [762, 338] on button "Subjects" at bounding box center [688, 315] width 566 height 46
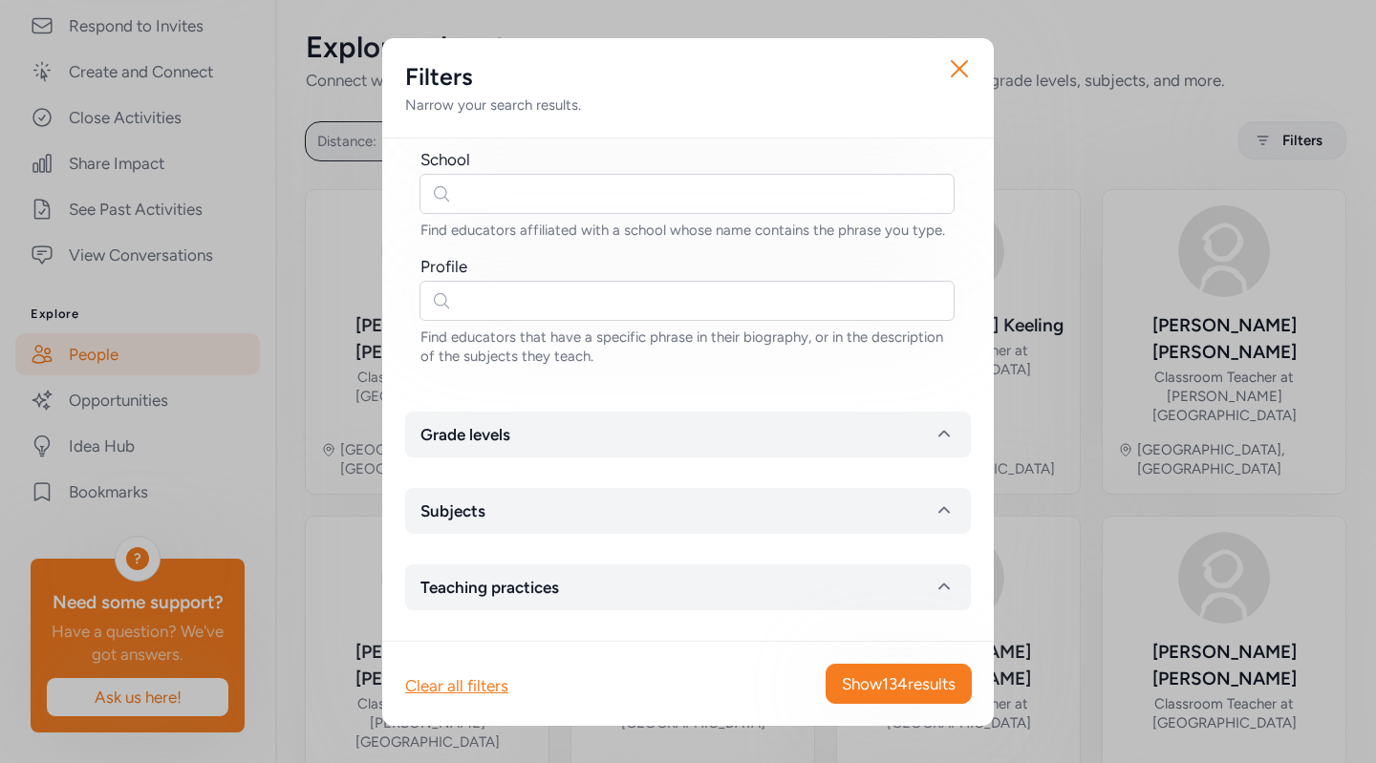
click at [768, 588] on button "Teaching practices" at bounding box center [688, 588] width 566 height 46
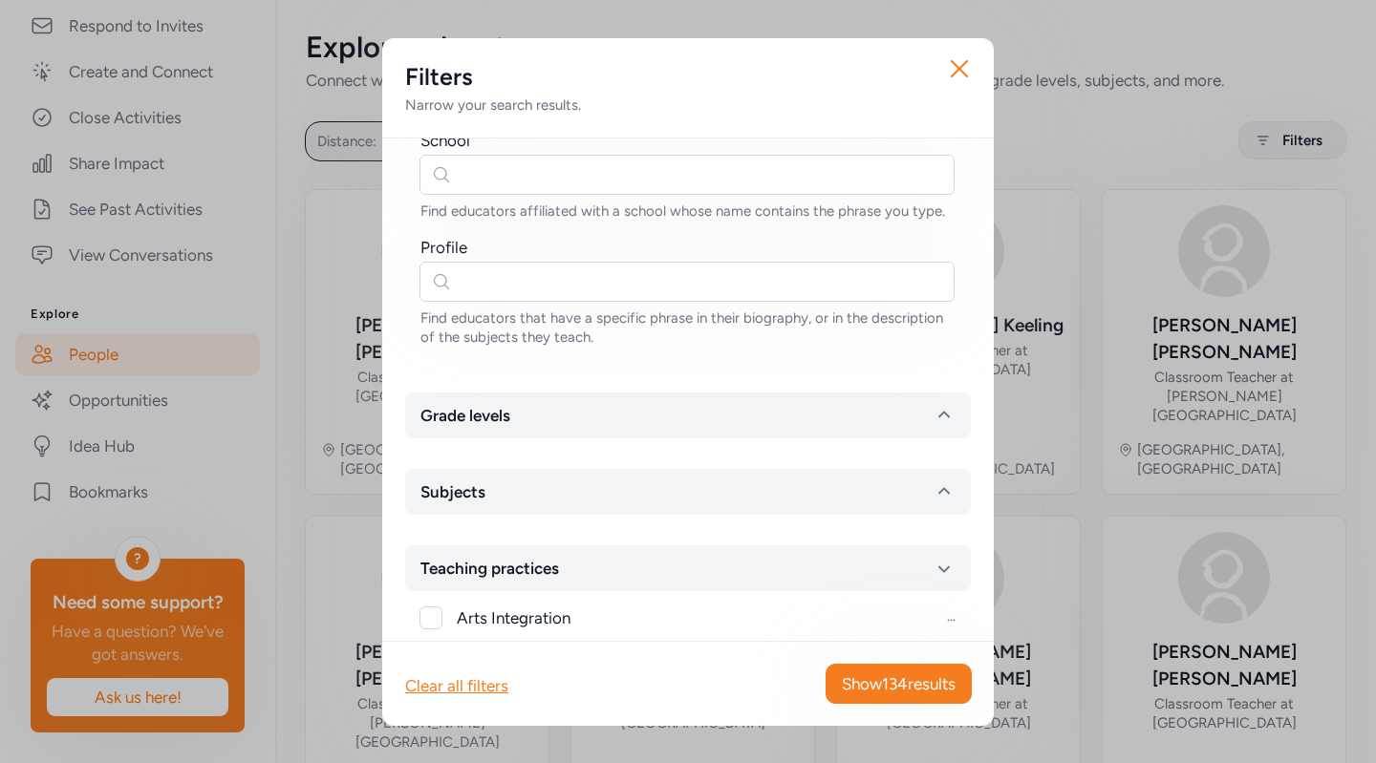
click at [768, 588] on button "Teaching practices" at bounding box center [688, 569] width 566 height 46
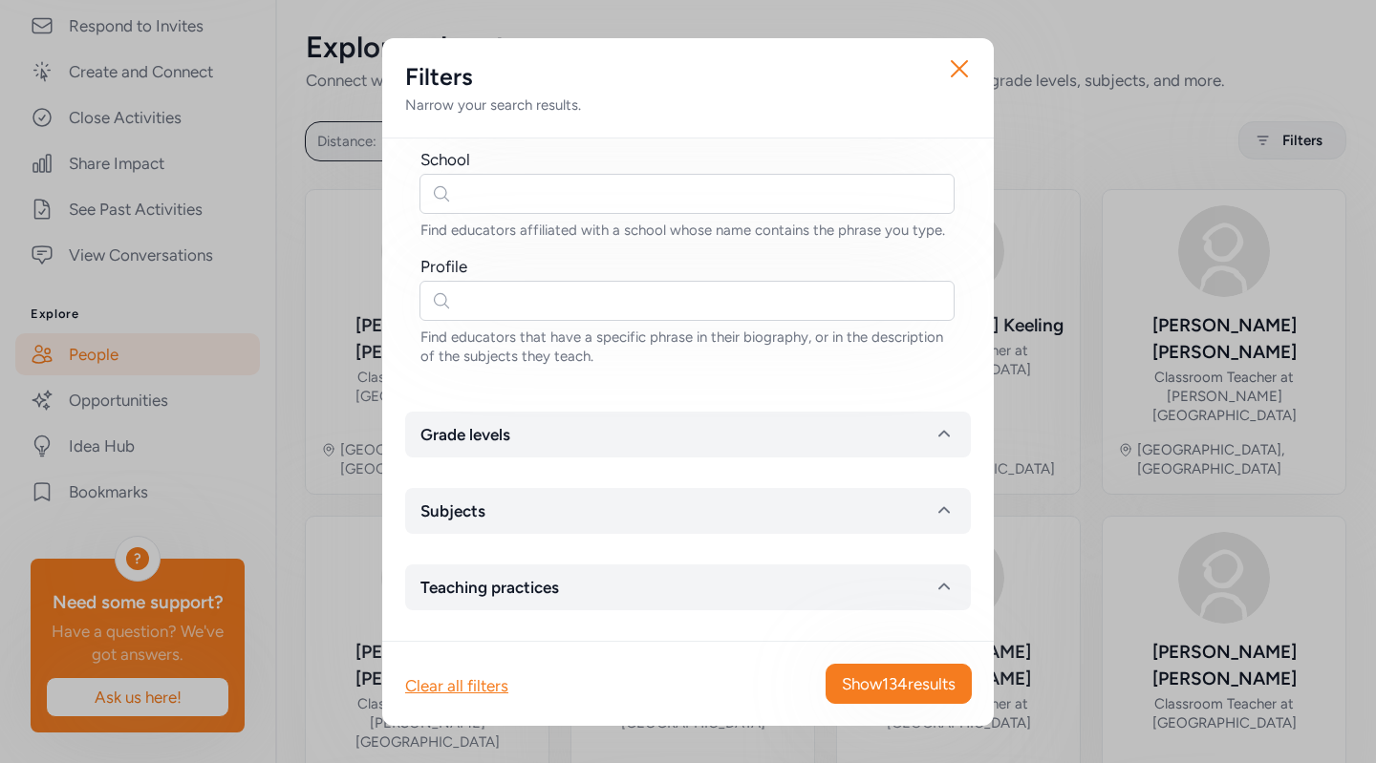
click at [750, 443] on button "Grade levels" at bounding box center [688, 435] width 566 height 46
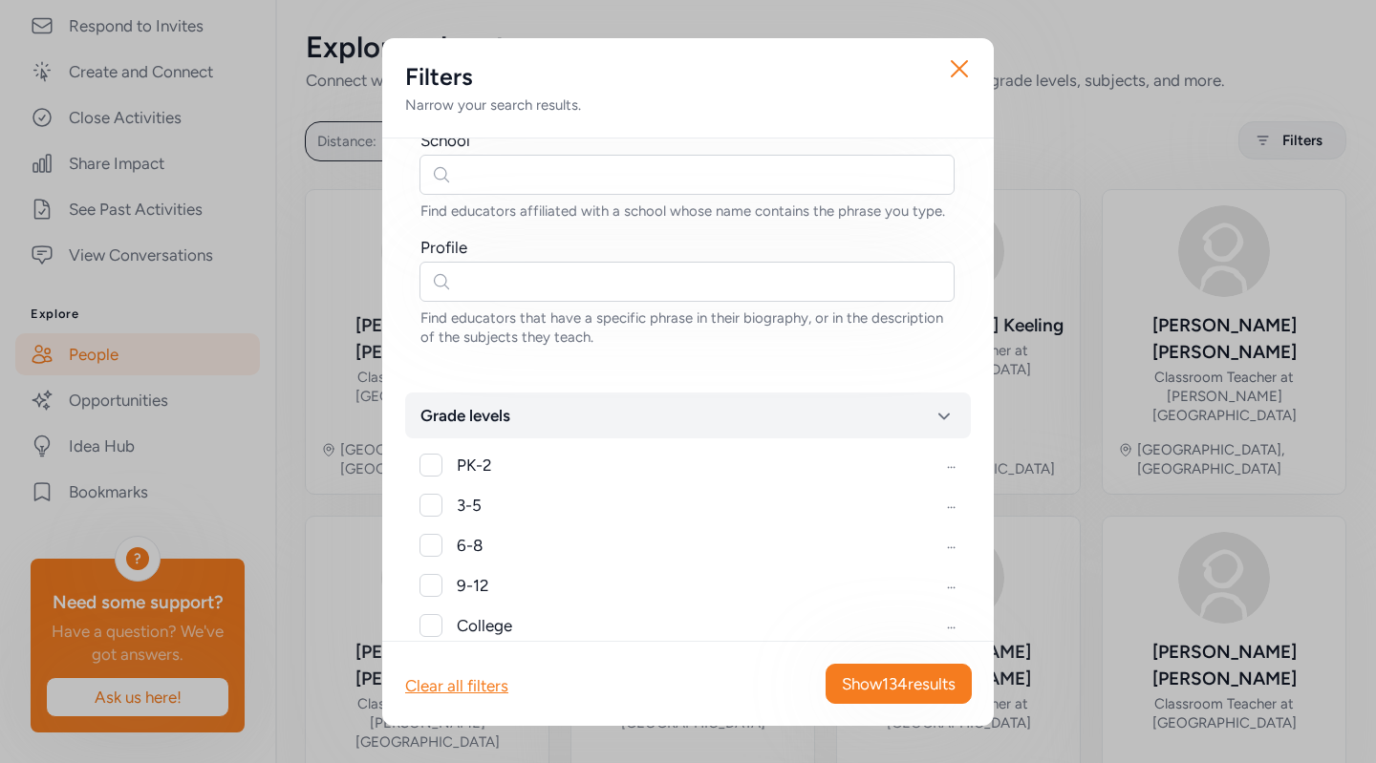
click at [750, 439] on button "Grade levels" at bounding box center [688, 416] width 566 height 46
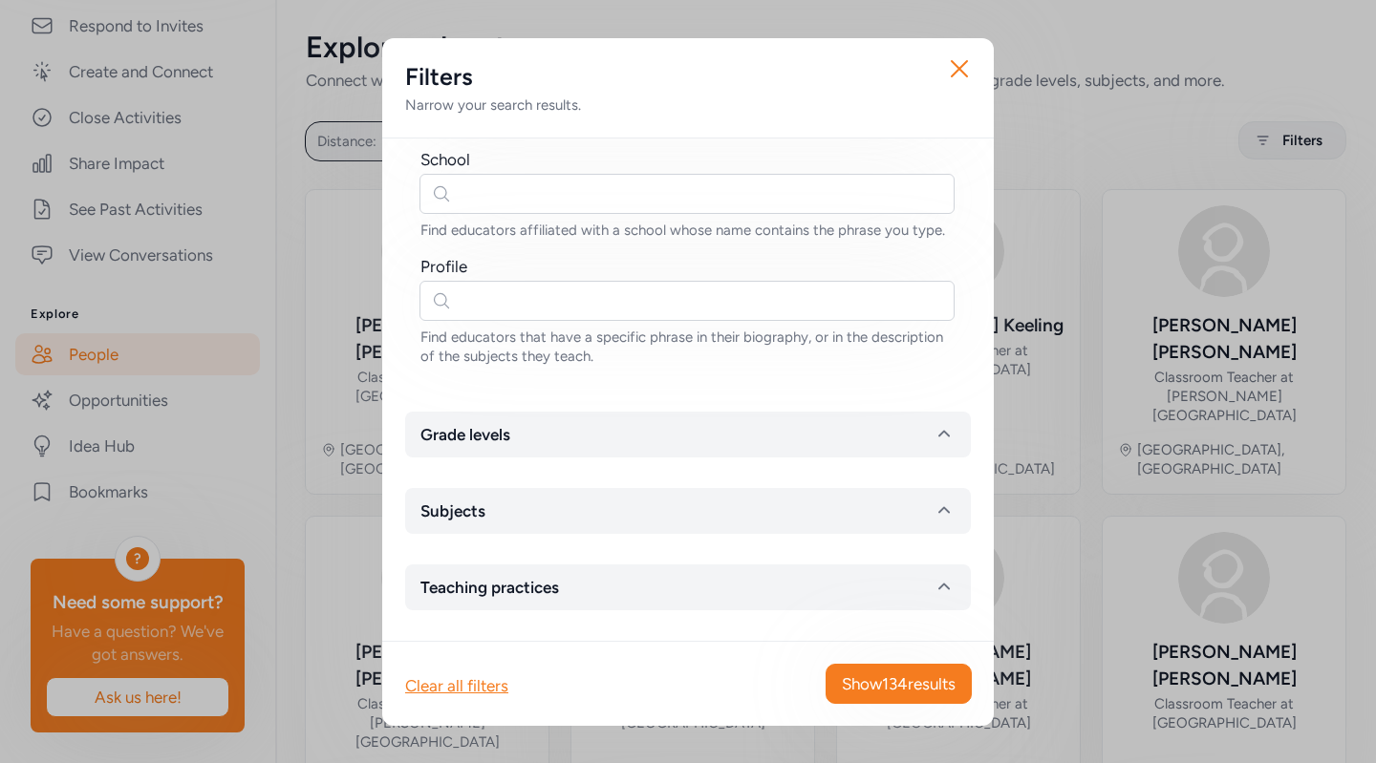
scroll to position [0, 0]
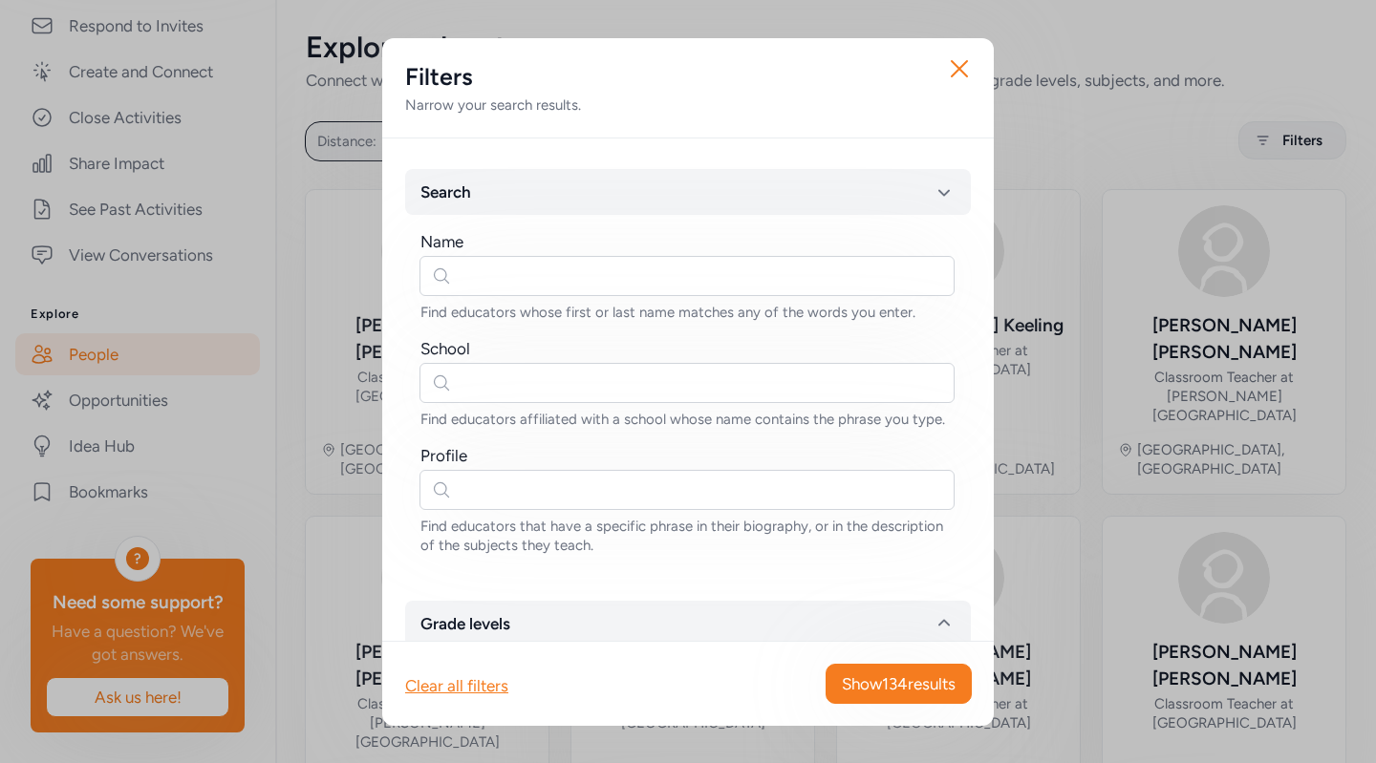
click at [956, 73] on icon "button" at bounding box center [959, 69] width 31 height 31
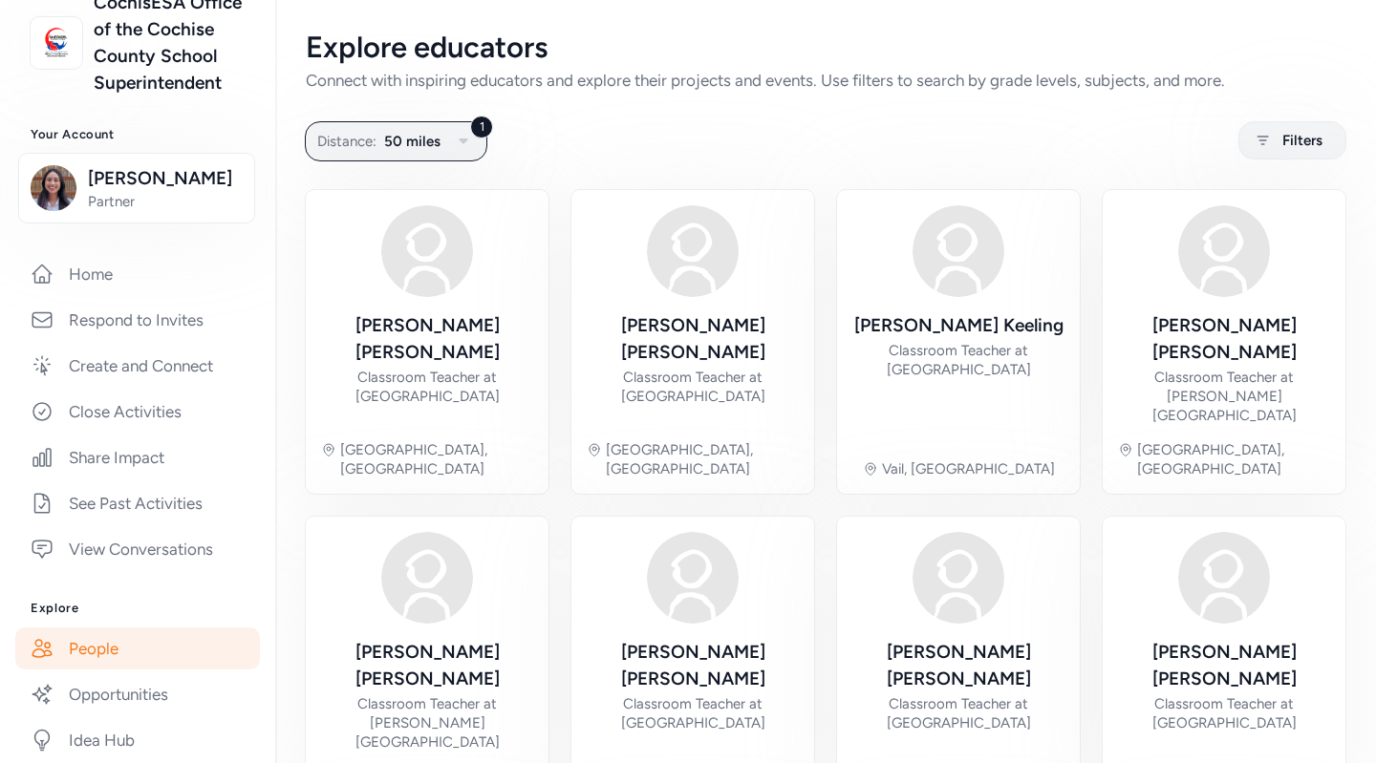
scroll to position [166, 0]
click at [148, 193] on span "[PERSON_NAME]" at bounding box center [165, 179] width 155 height 27
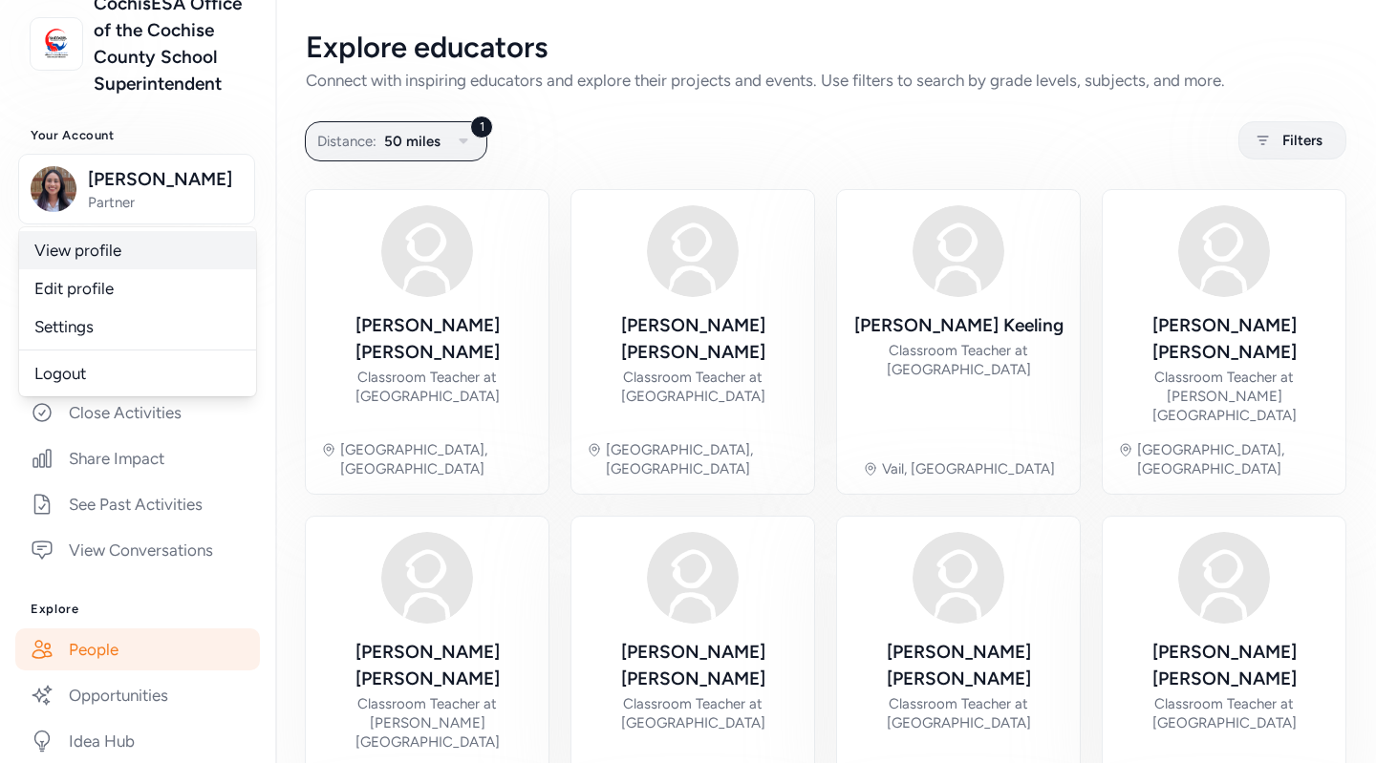
click at [126, 269] on link "View profile" at bounding box center [137, 250] width 237 height 38
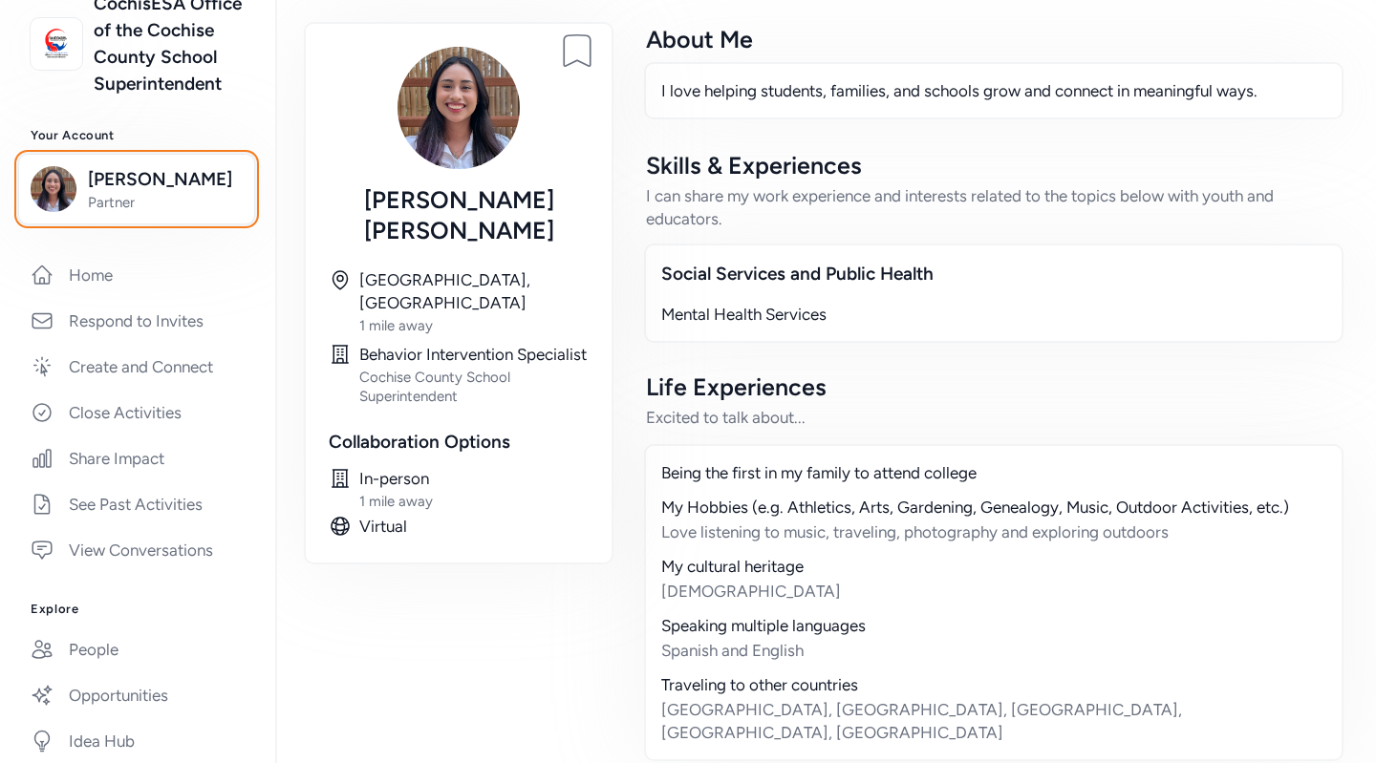
scroll to position [119, 0]
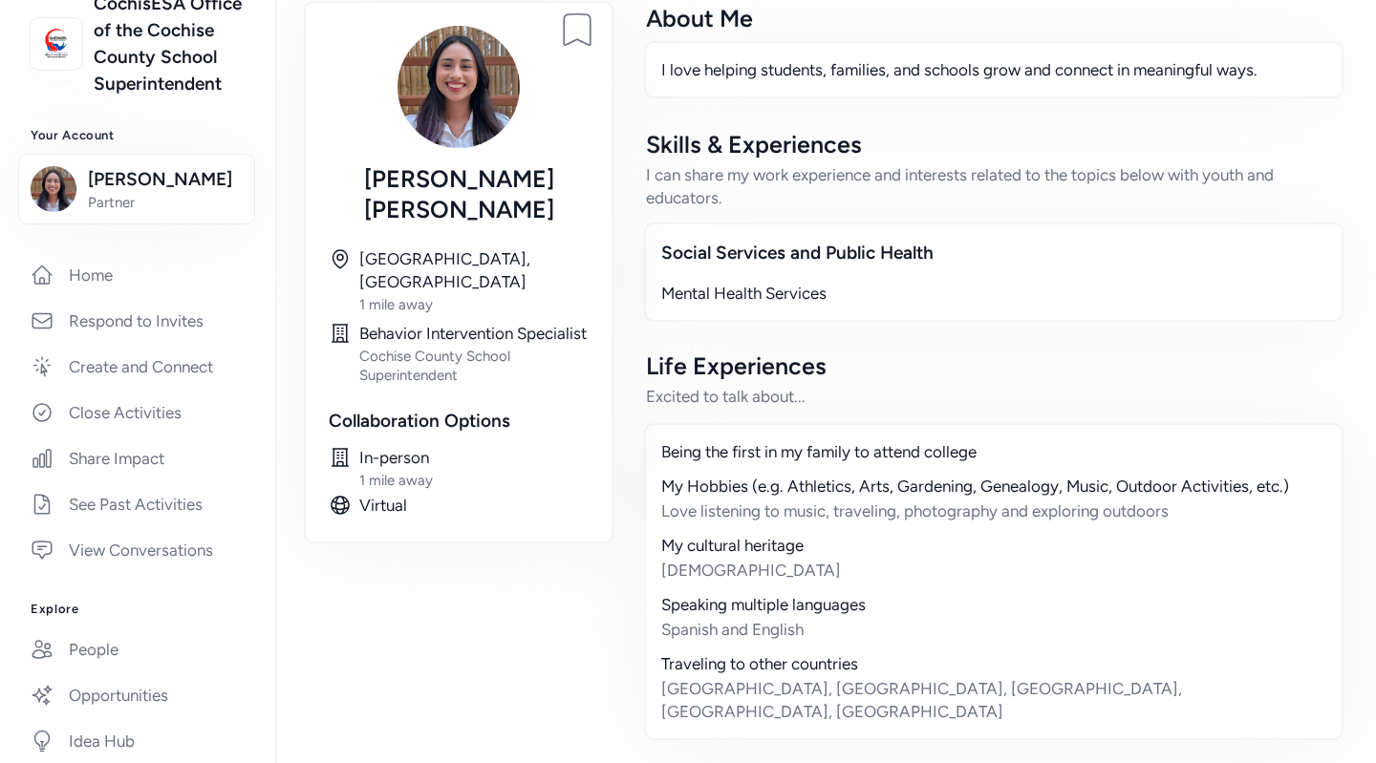
click at [903, 493] on div "My Hobbies (e.g. Athletics, Arts, Gardening, Genealogy, Music, Outdoor Activiti…" at bounding box center [993, 486] width 665 height 23
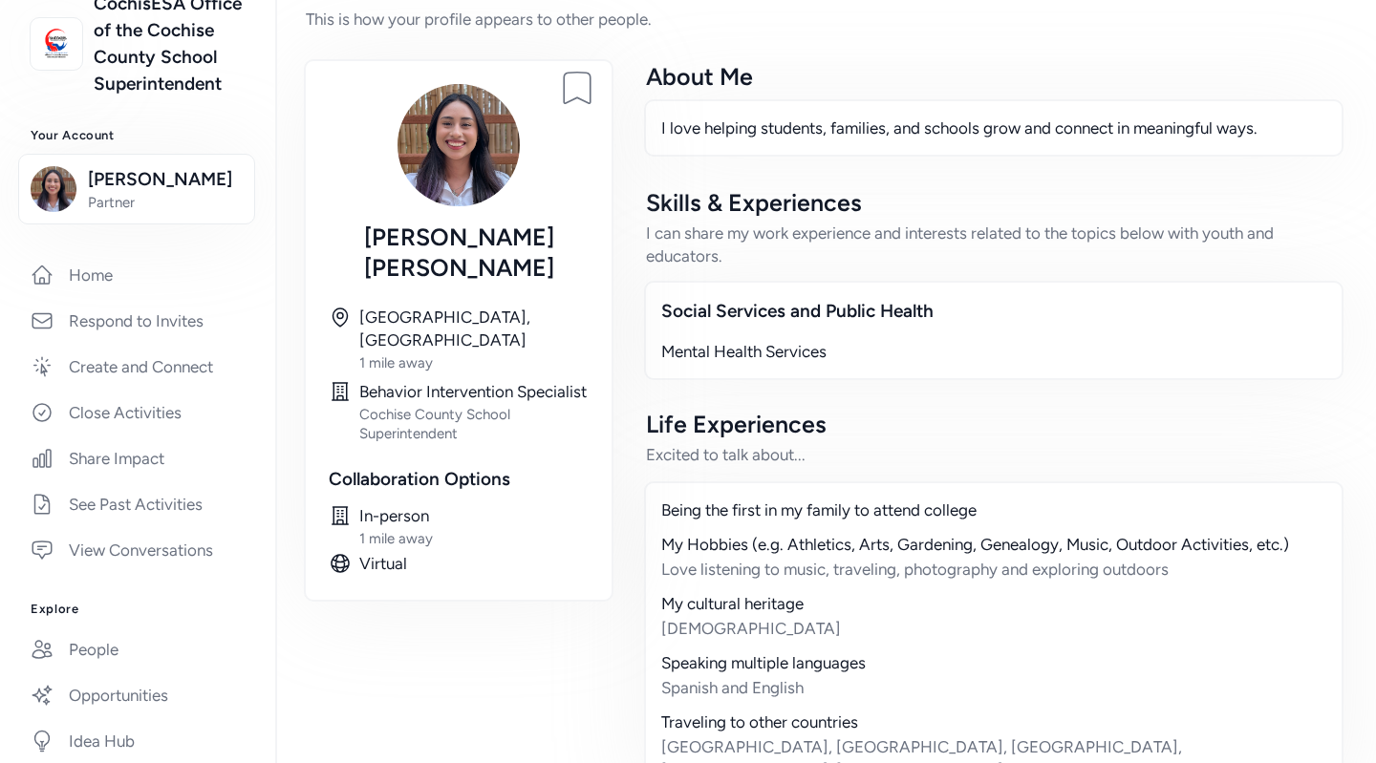
scroll to position [0, 0]
